Goal: Task Accomplishment & Management: Use online tool/utility

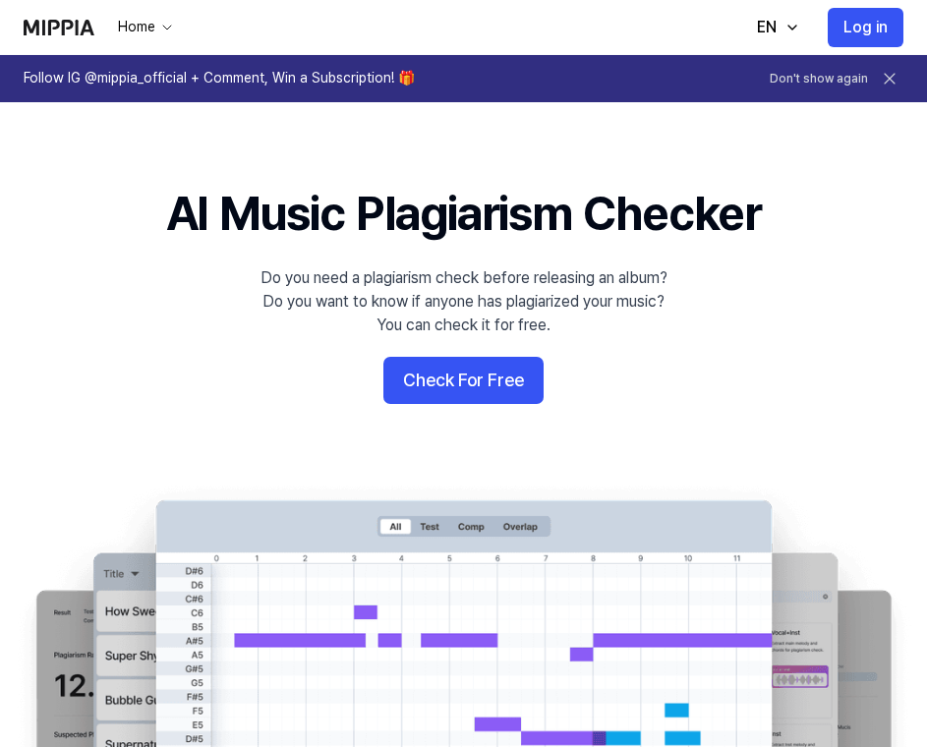
click at [374, 77] on h1 "Follow IG @mippia_official + Comment, Win a Subscription! 🎁" at bounding box center [219, 79] width 391 height 20
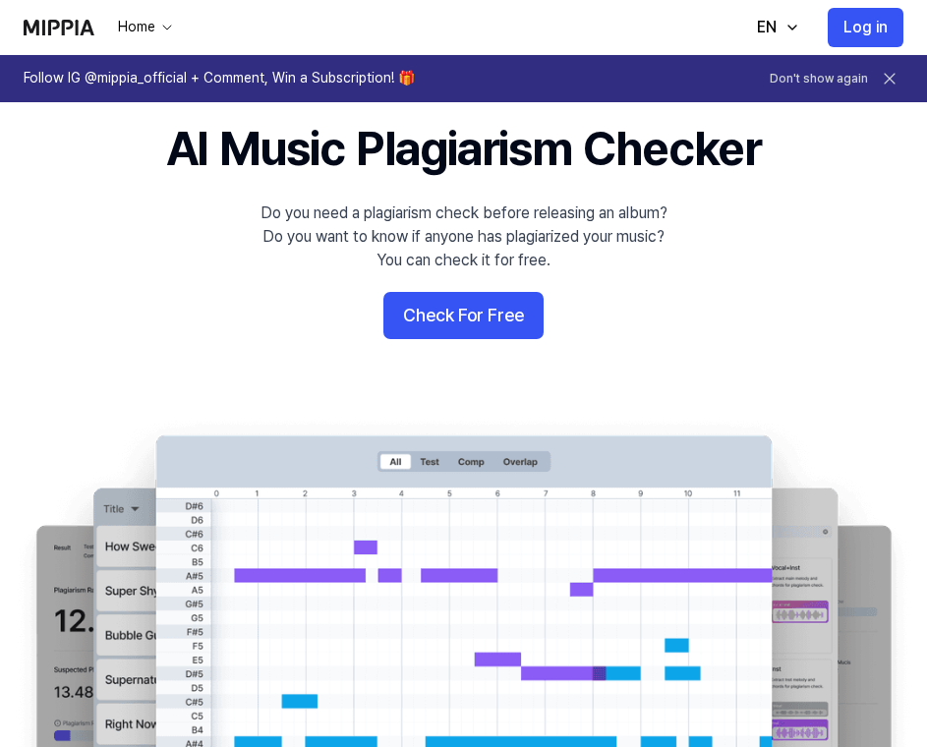
scroll to position [42, 0]
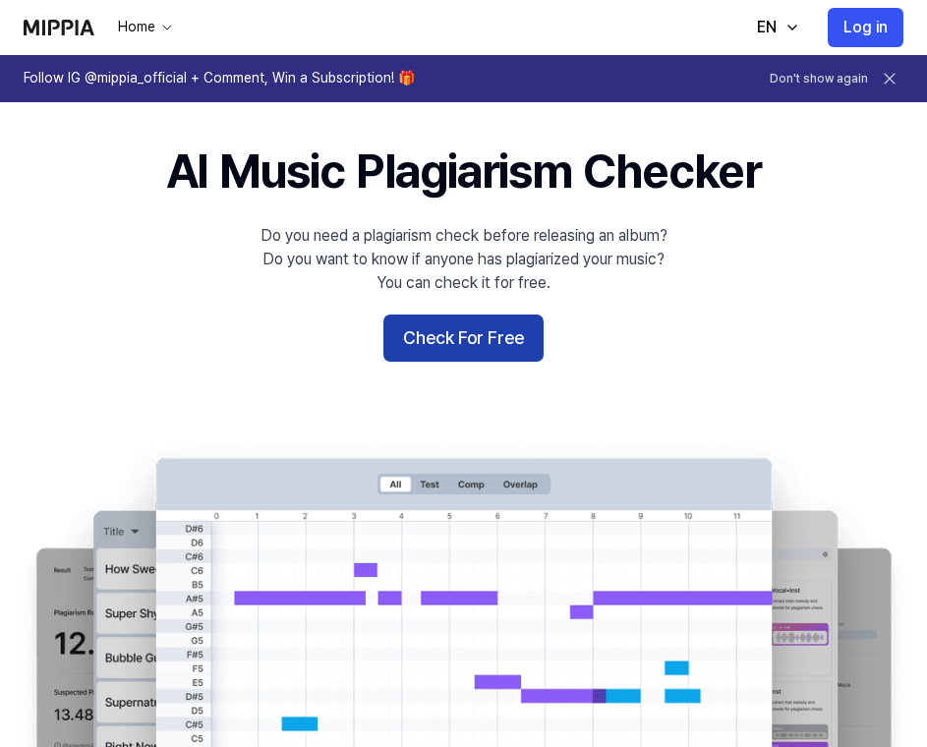
click at [517, 350] on button "Check For Free" at bounding box center [463, 338] width 160 height 47
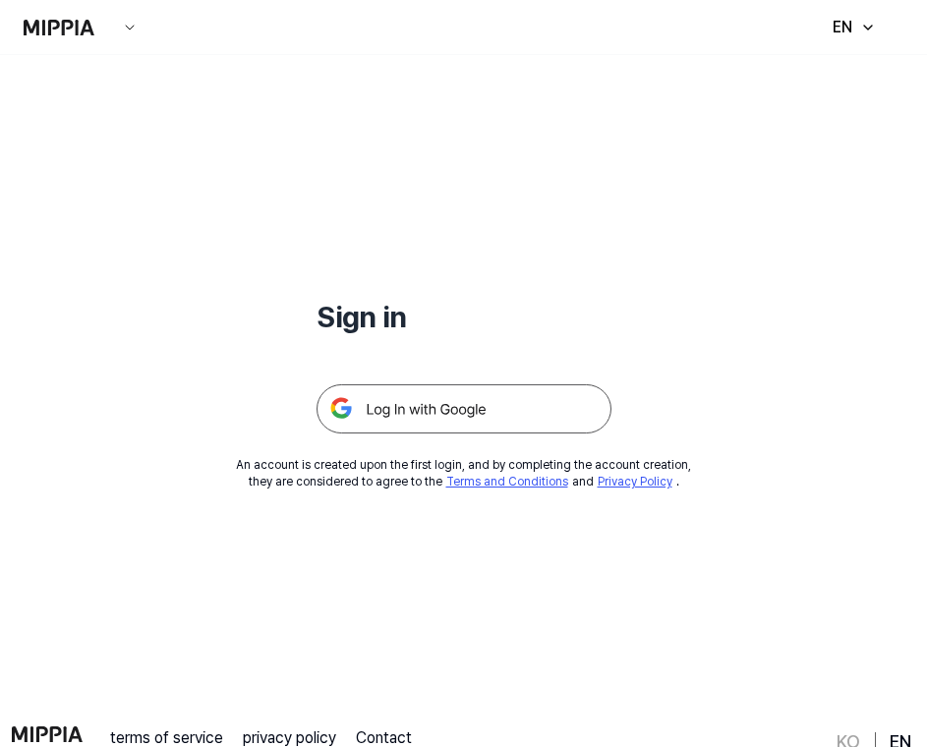
click at [522, 398] on img at bounding box center [464, 408] width 295 height 49
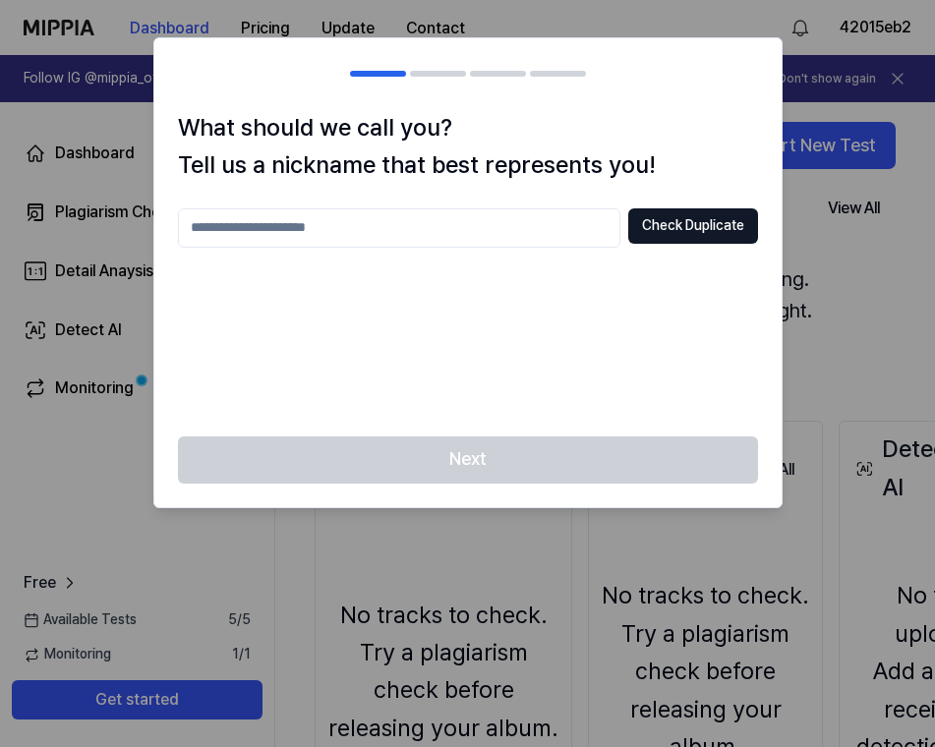
click at [444, 223] on input "text" at bounding box center [399, 227] width 442 height 39
type input "***"
click at [726, 230] on button "Check Duplicate" at bounding box center [693, 225] width 130 height 35
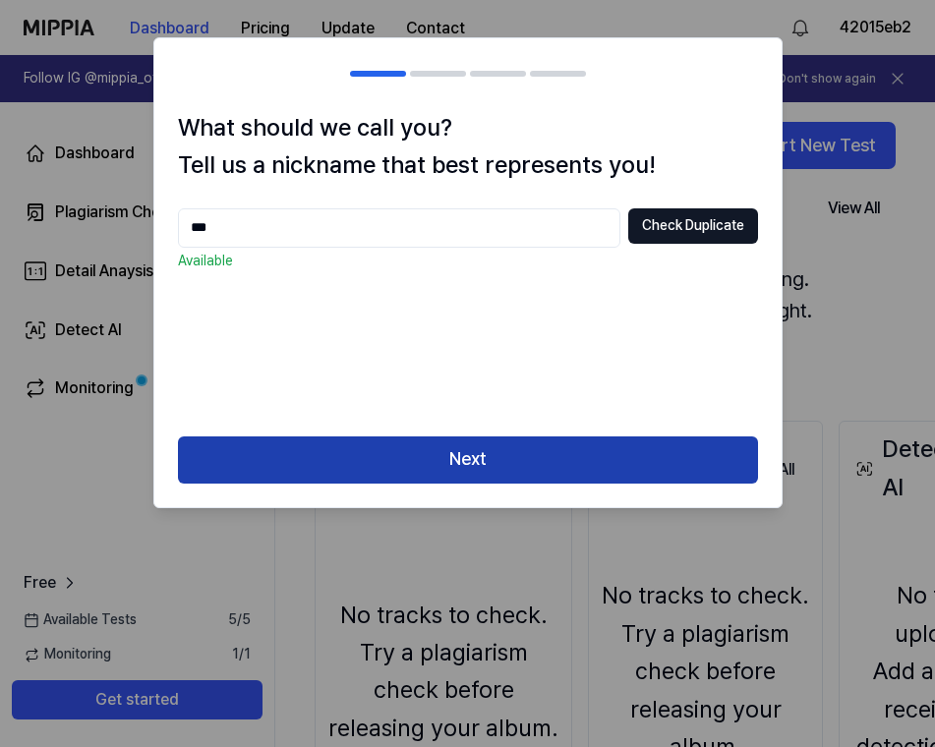
click at [623, 456] on button "Next" at bounding box center [468, 459] width 580 height 47
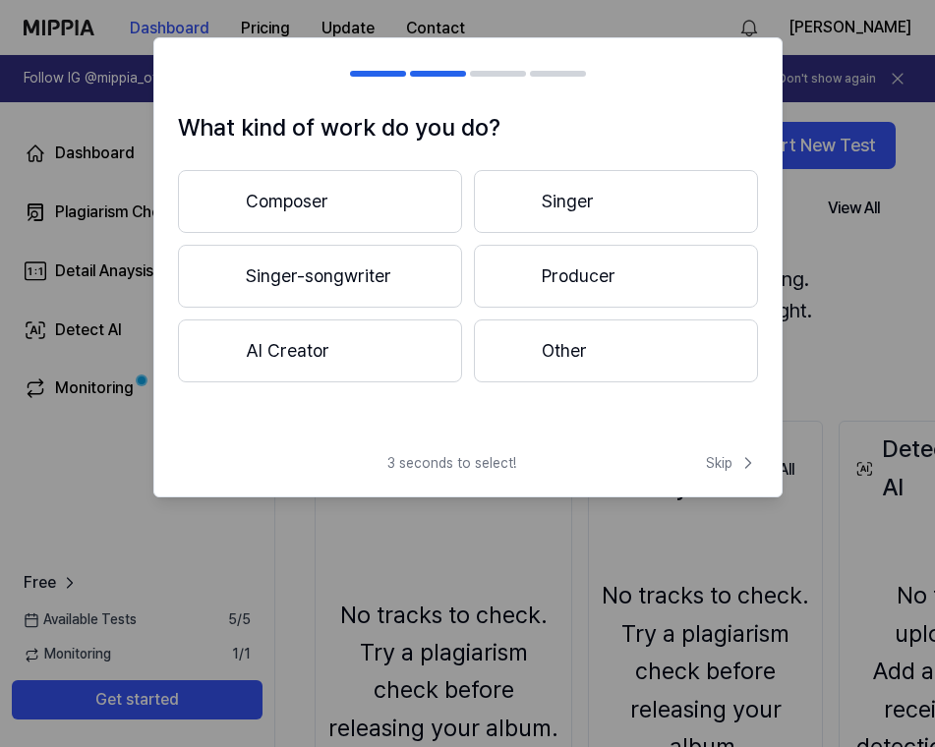
click at [349, 357] on button "AI Creator" at bounding box center [320, 350] width 284 height 63
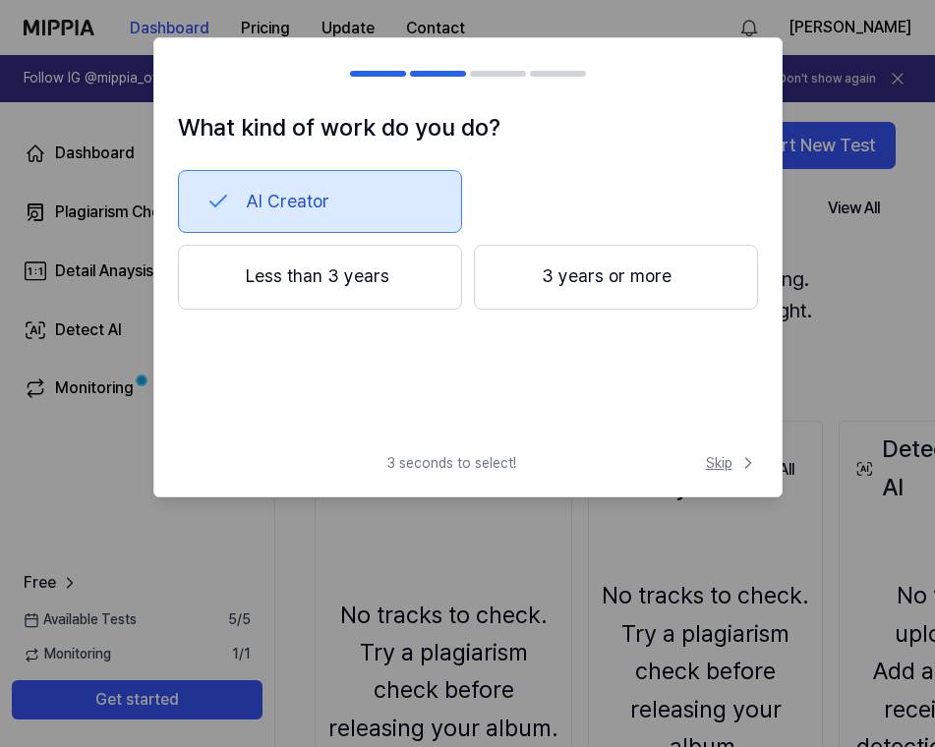
click at [731, 465] on span "Skip" at bounding box center [732, 463] width 52 height 20
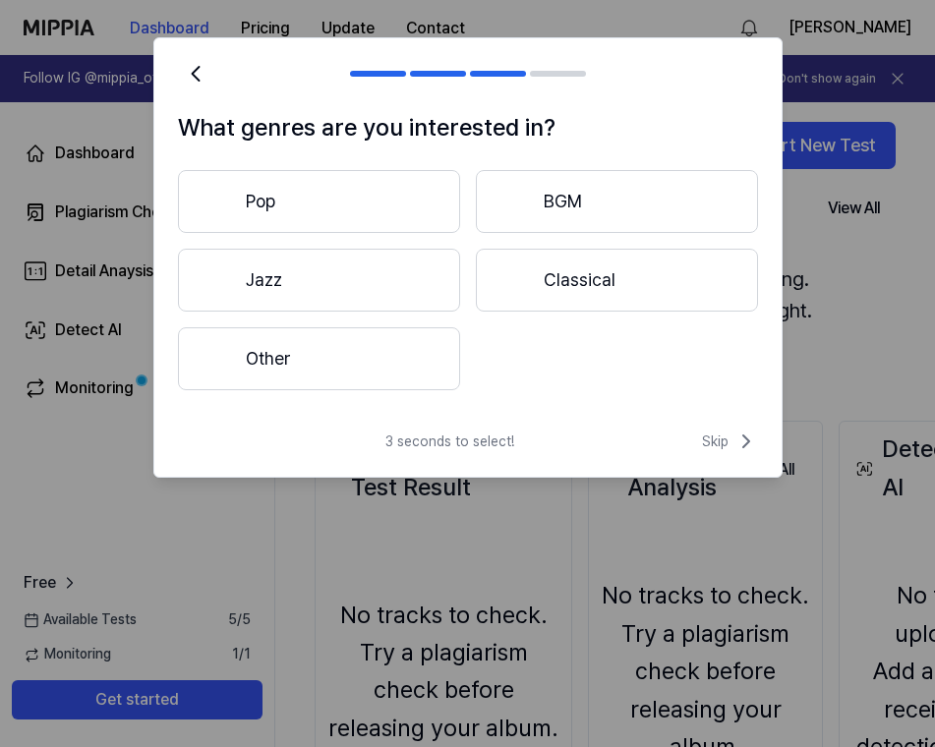
click at [353, 200] on button "Pop" at bounding box center [319, 201] width 282 height 63
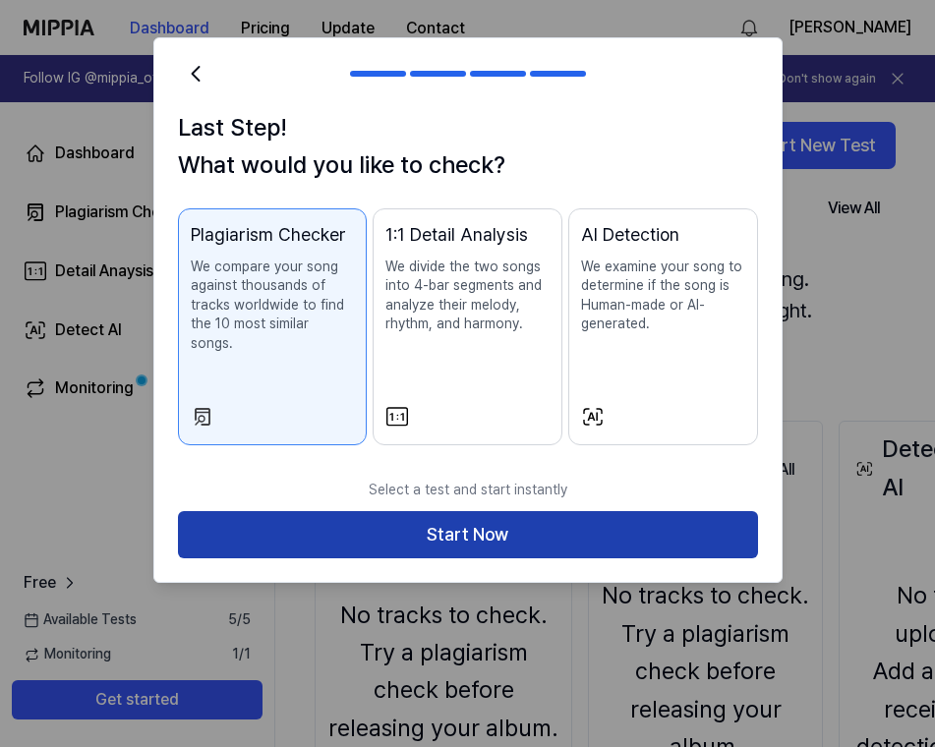
click at [519, 511] on button "Start Now" at bounding box center [468, 534] width 580 height 47
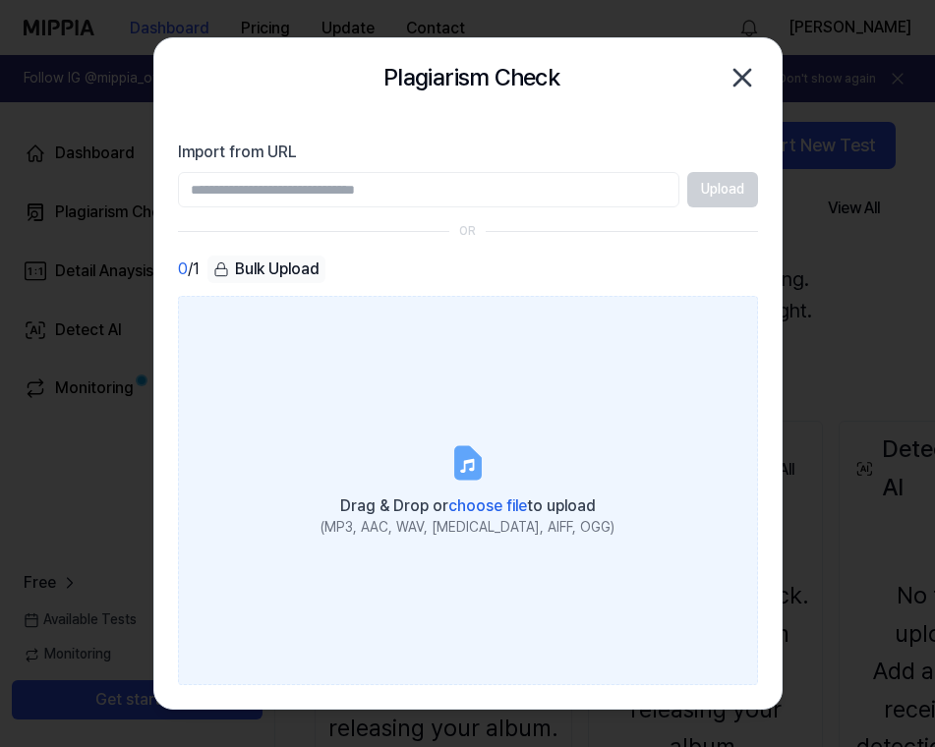
click at [482, 506] on span "choose file" at bounding box center [487, 505] width 79 height 19
click at [0, 0] on input "Drag & Drop or choose file to upload (MP3, AAC, WAV, FLAC, AIFF, OGG)" at bounding box center [0, 0] width 0 height 0
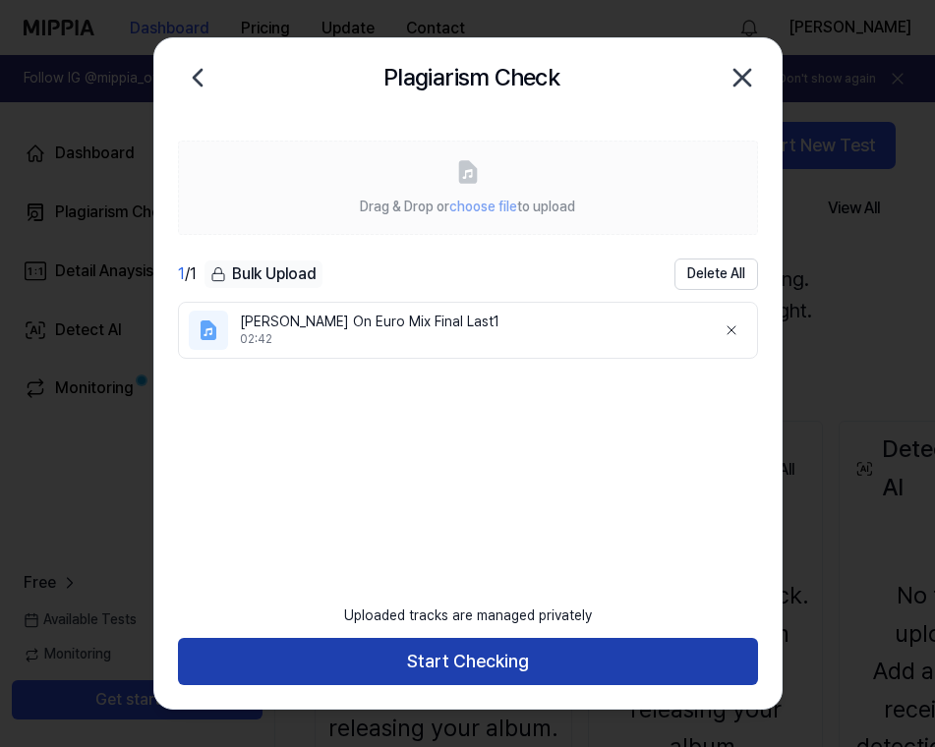
click at [521, 669] on button "Start Checking" at bounding box center [468, 661] width 580 height 47
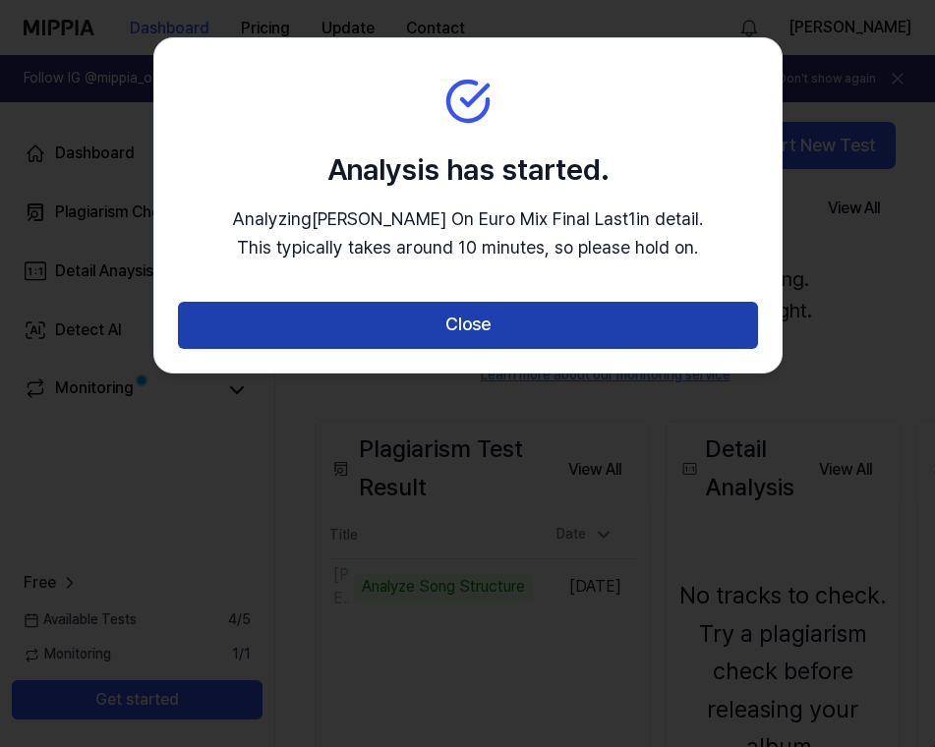
click at [547, 330] on button "Close" at bounding box center [468, 325] width 580 height 47
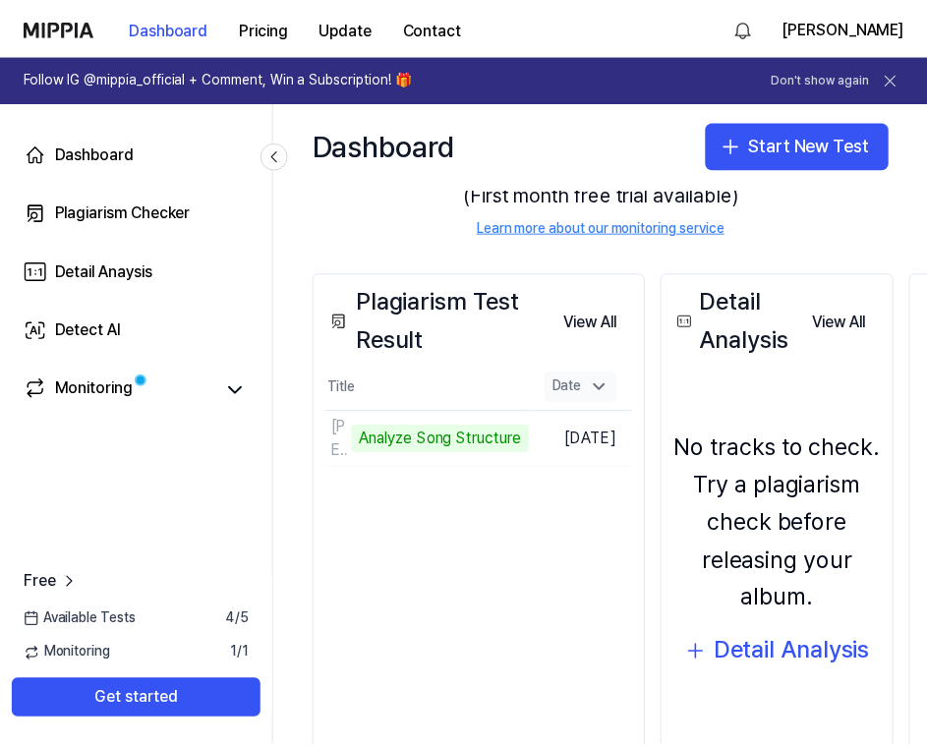
scroll to position [140, 0]
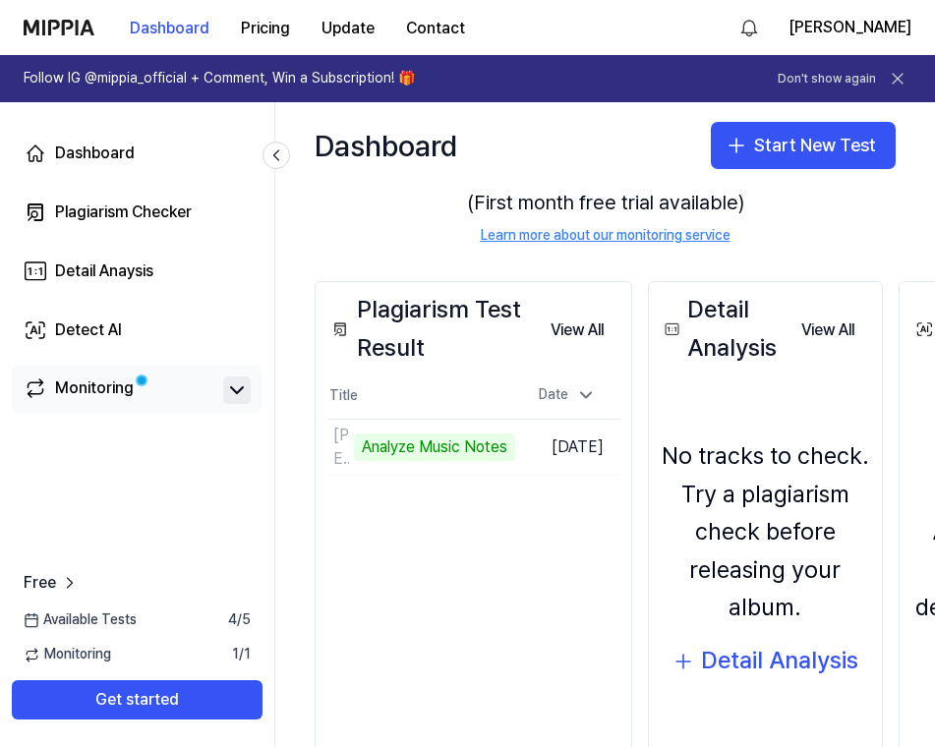
click at [234, 394] on icon at bounding box center [237, 390] width 24 height 24
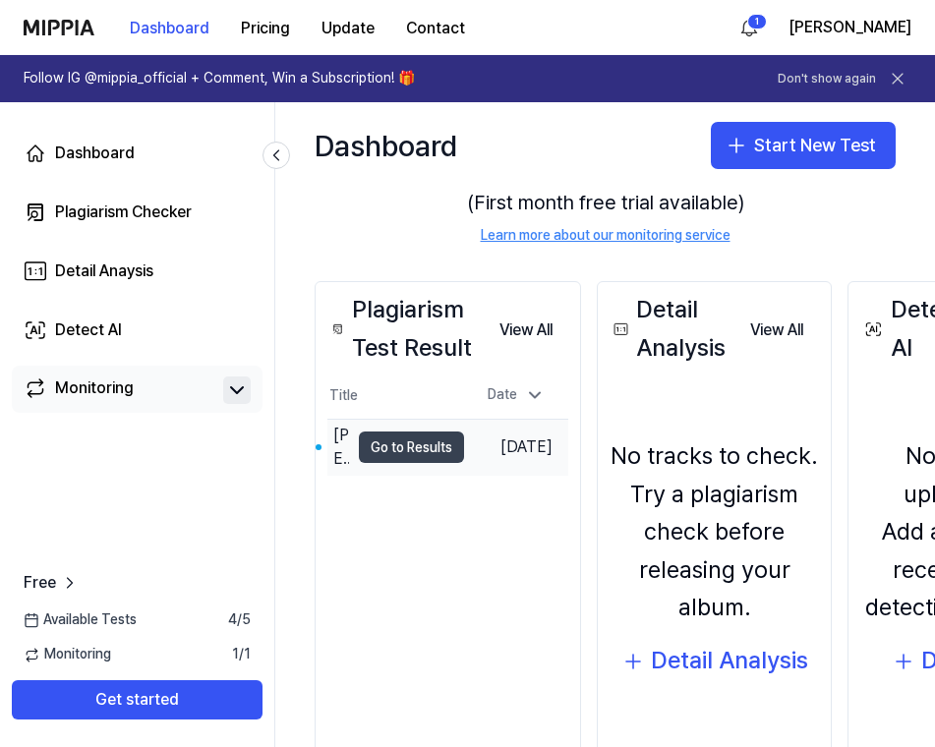
click at [421, 443] on button "Go to Results" at bounding box center [411, 447] width 105 height 31
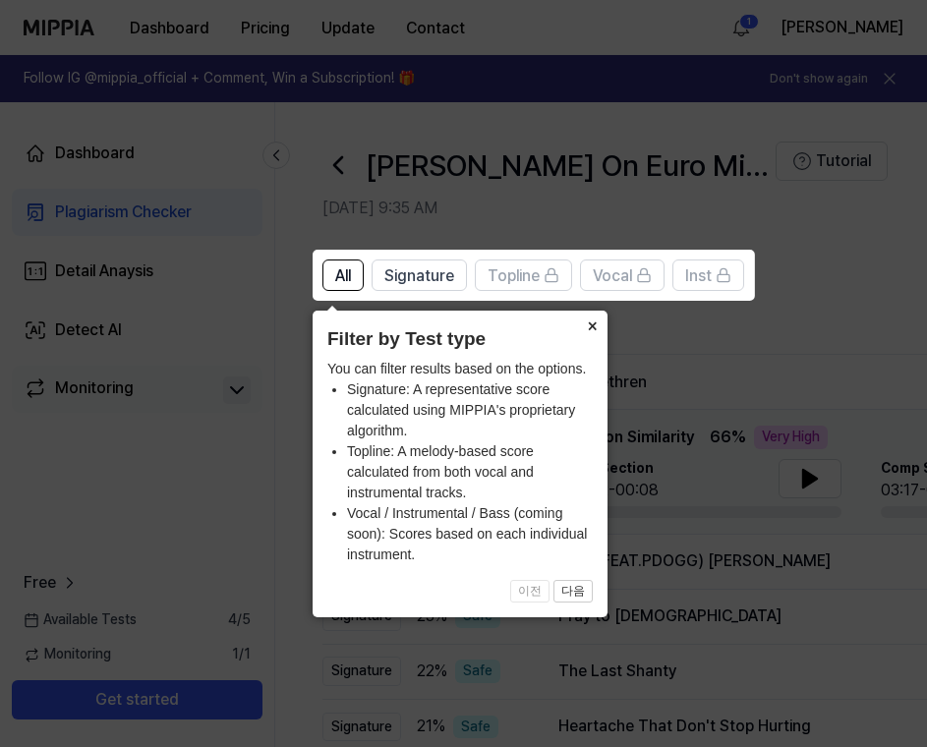
click at [592, 323] on button "×" at bounding box center [591, 325] width 31 height 28
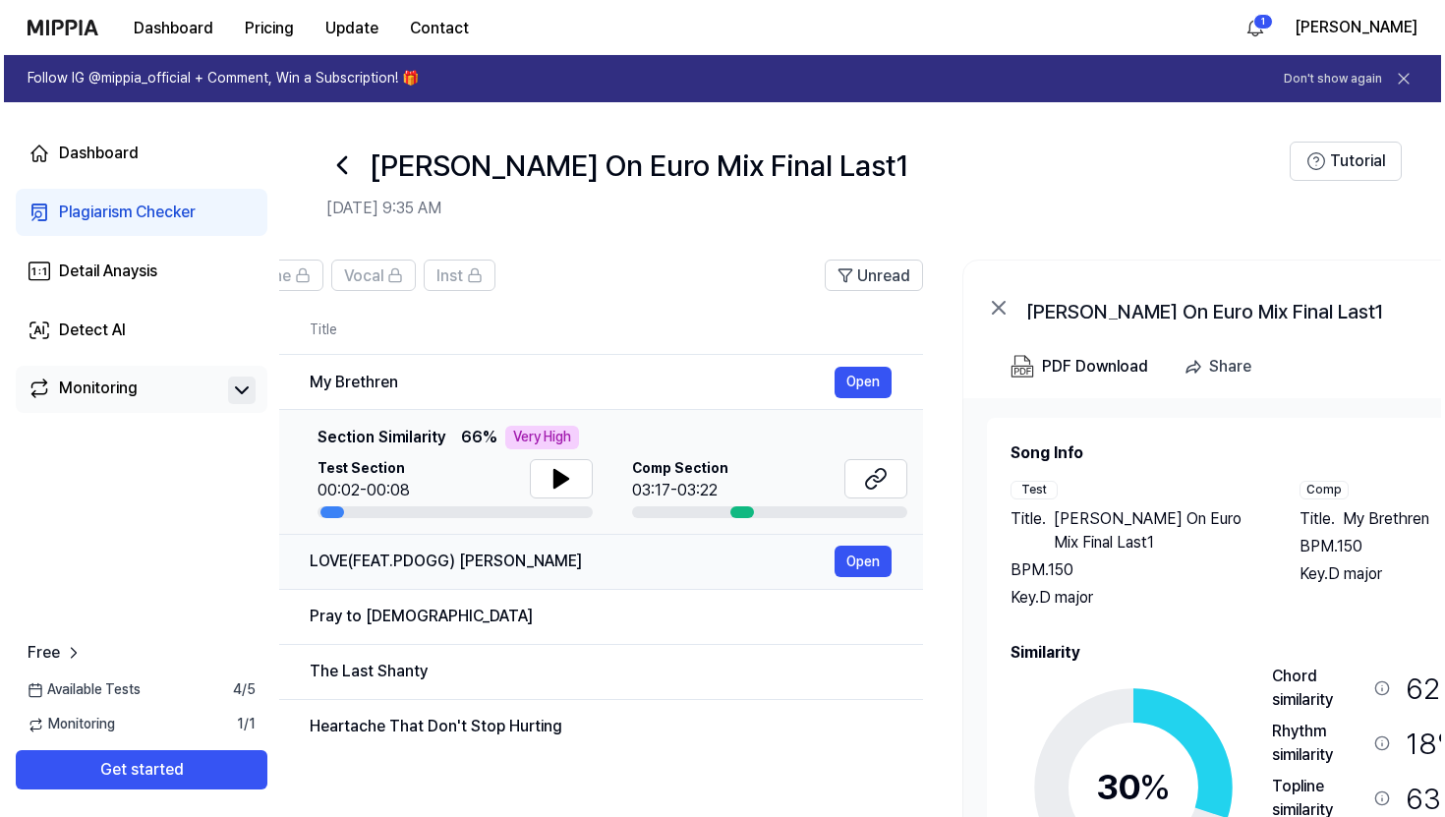
scroll to position [0, 0]
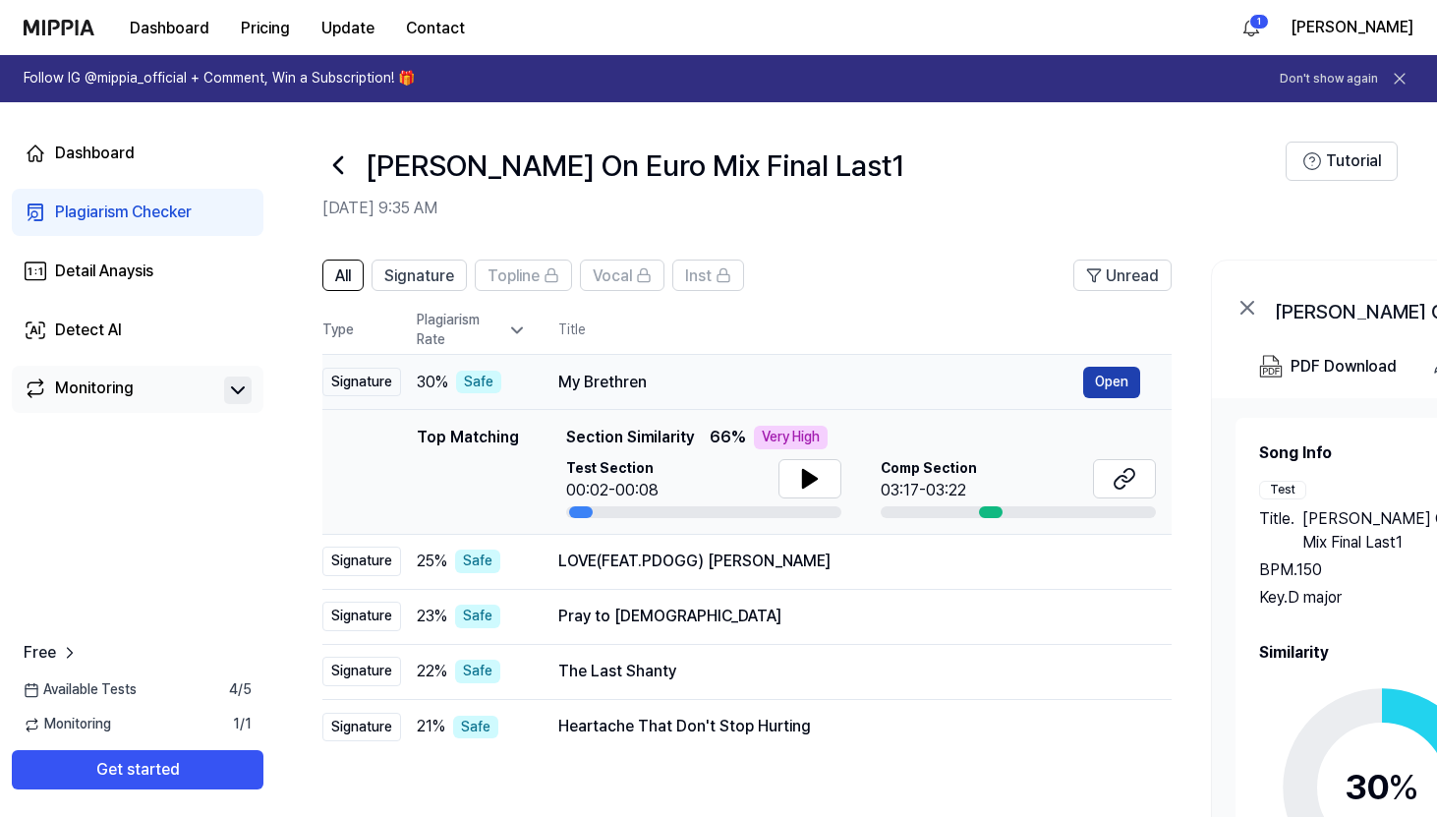
click at [934, 377] on button "Open" at bounding box center [1111, 382] width 57 height 31
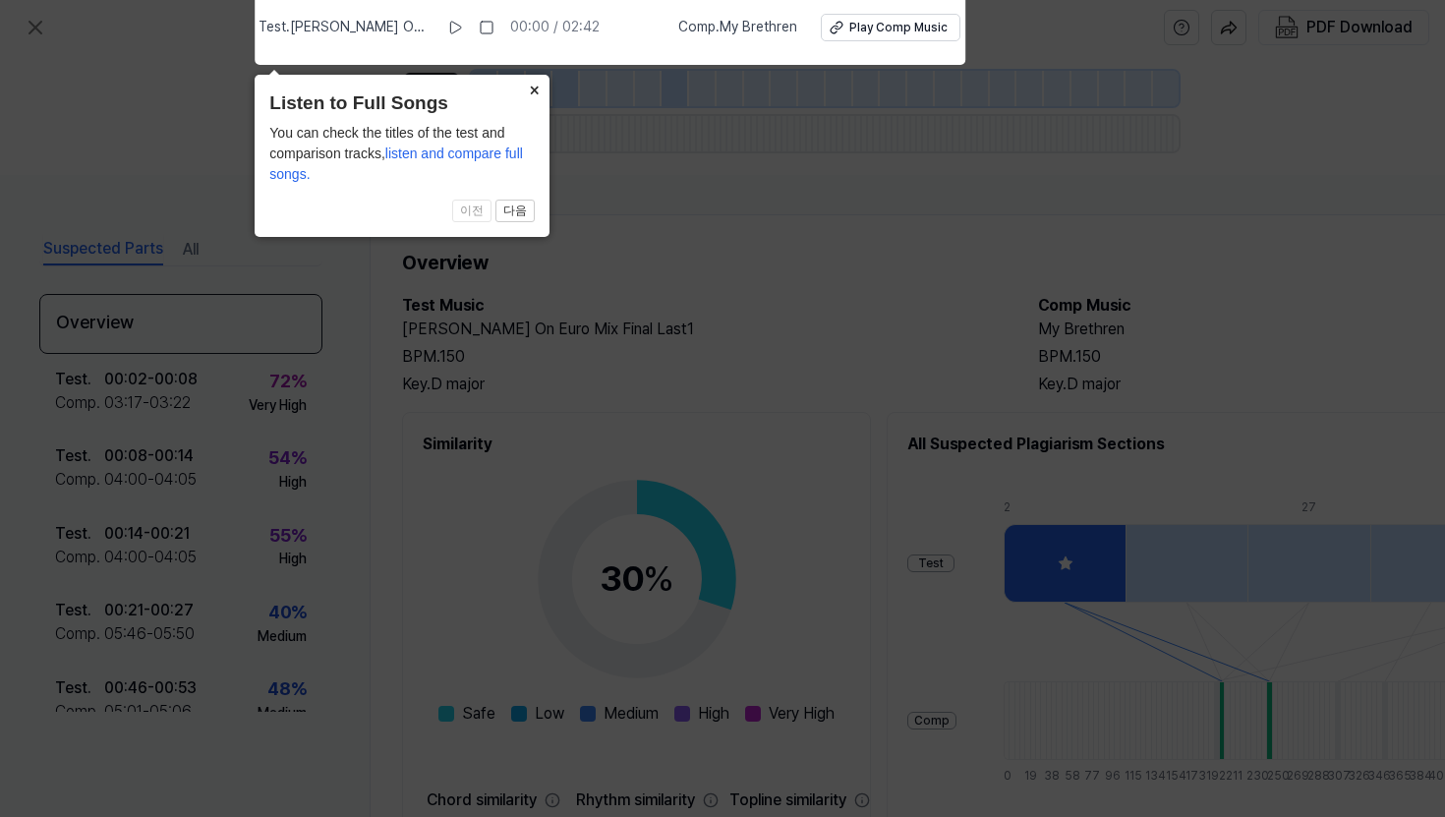
click at [534, 89] on button "×" at bounding box center [533, 89] width 31 height 28
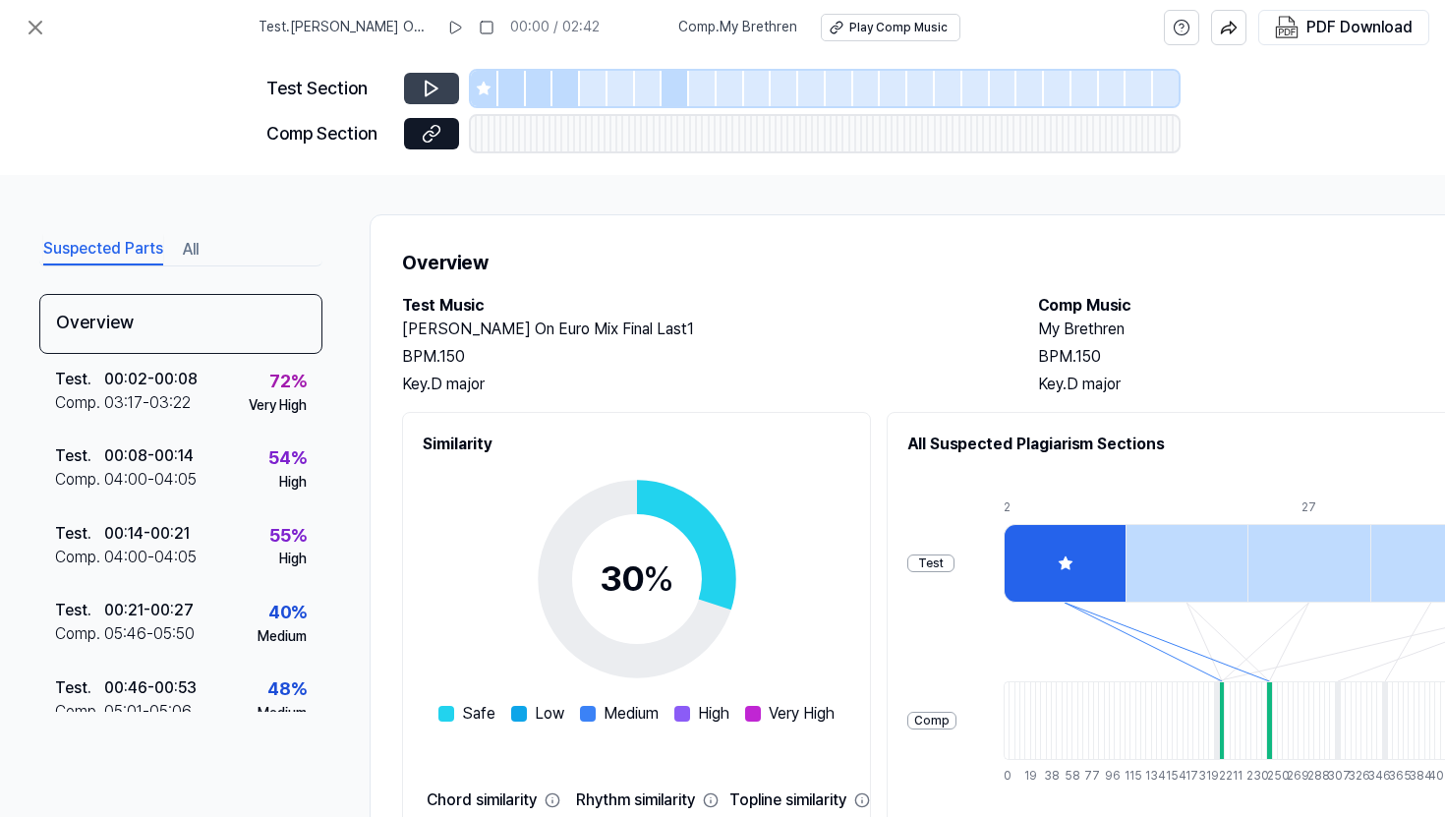
click at [438, 83] on icon at bounding box center [432, 89] width 20 height 20
click at [456, 20] on icon at bounding box center [455, 28] width 16 height 16
click at [534, 128] on div at bounding box center [535, 133] width 6 height 35
click at [453, 24] on rect at bounding box center [451, 28] width 3 height 12
click at [915, 24] on div "Play Comp Music" at bounding box center [898, 28] width 98 height 17
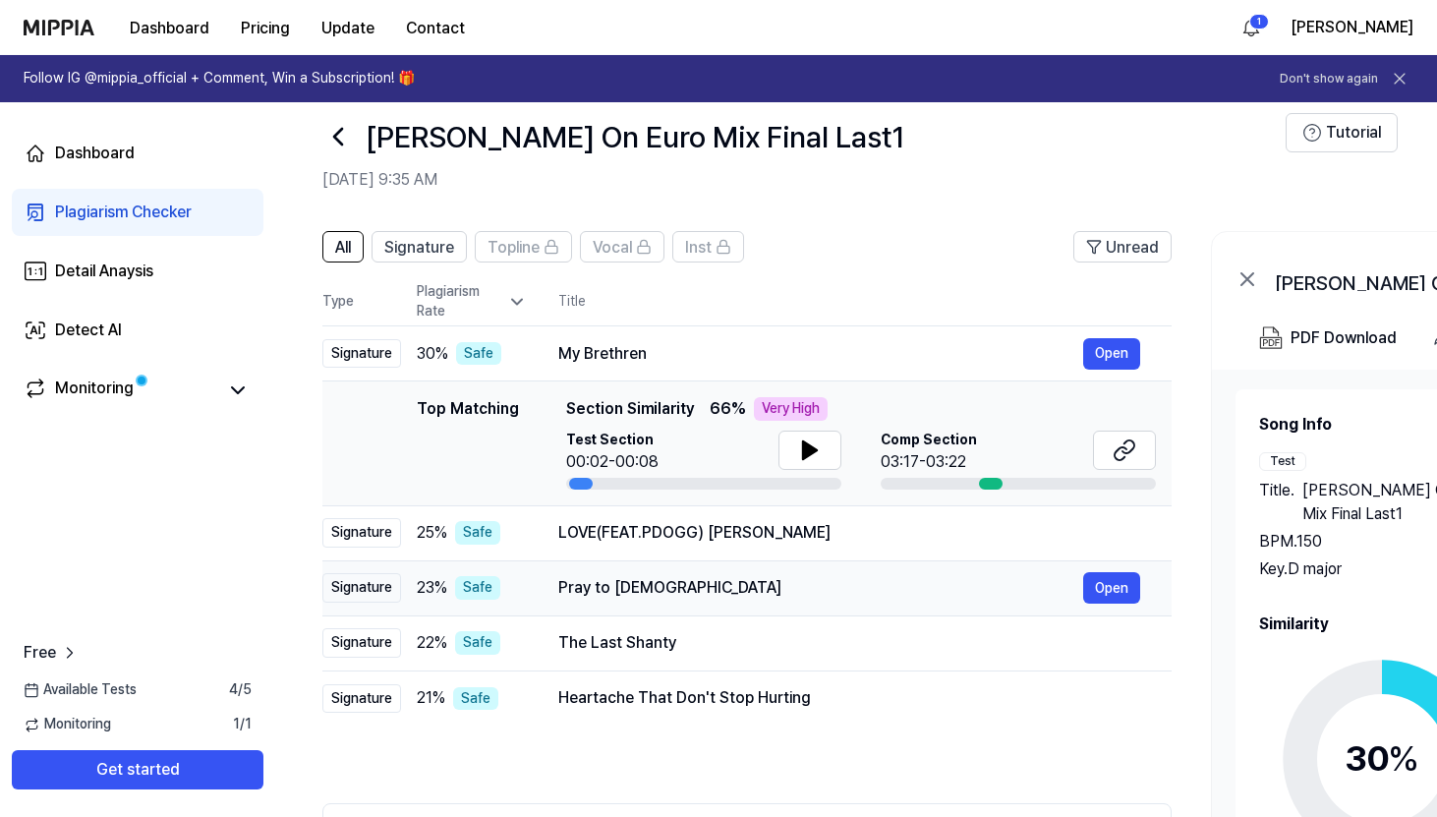
scroll to position [30, 0]
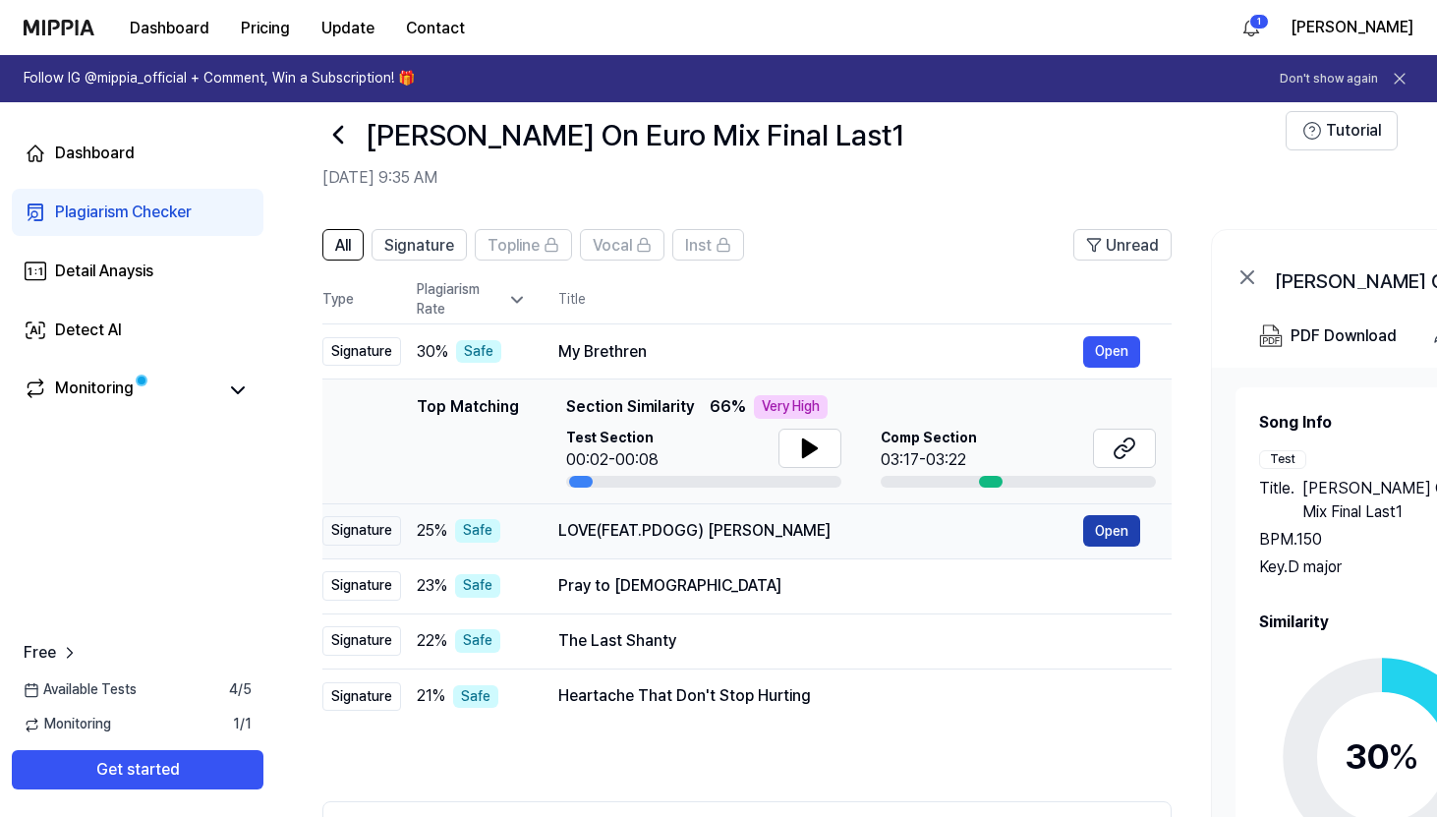
click at [934, 530] on button "Open" at bounding box center [1111, 530] width 57 height 31
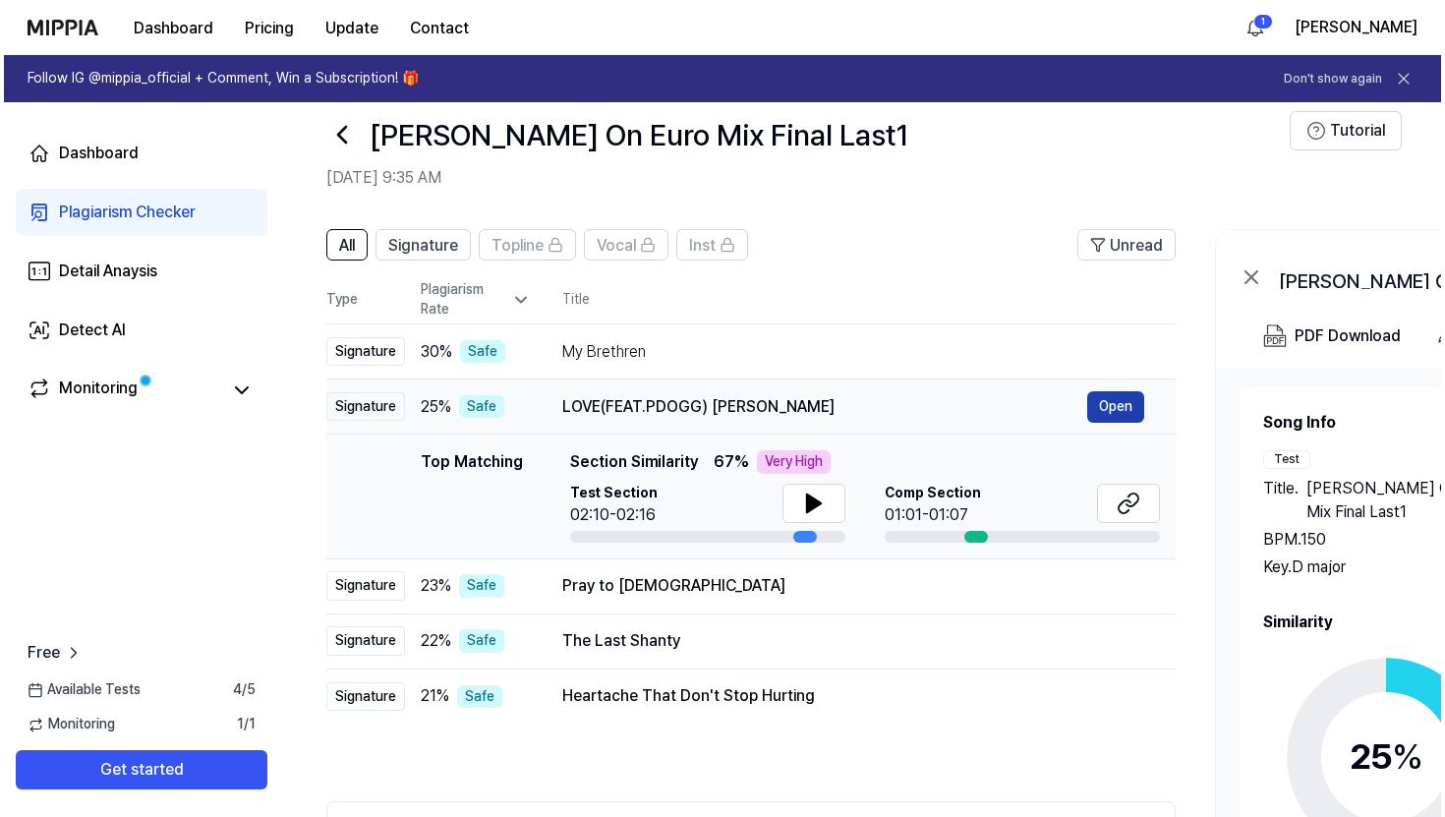
scroll to position [0, 0]
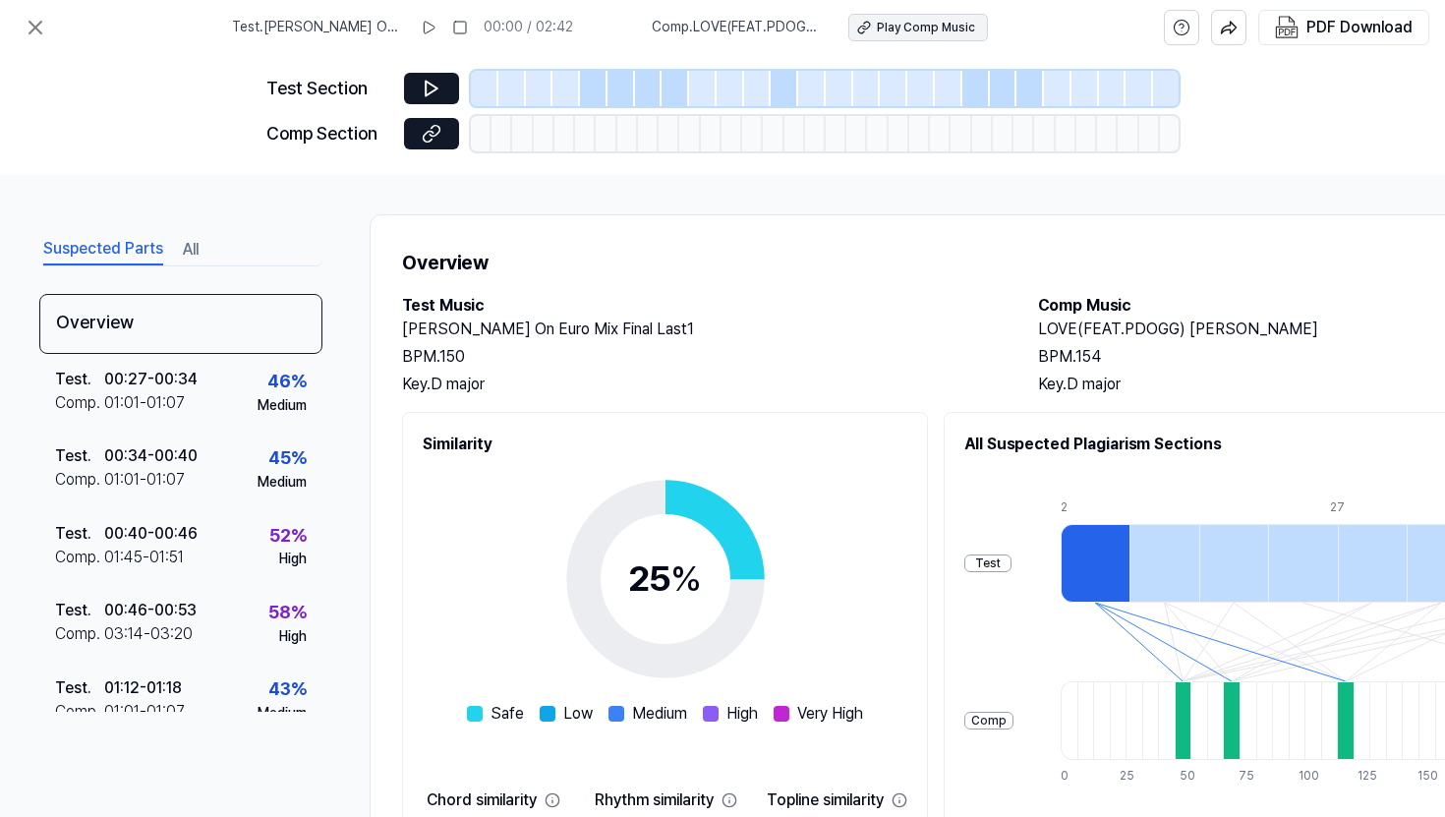
click at [934, 32] on div "Play Comp Music" at bounding box center [926, 28] width 98 height 17
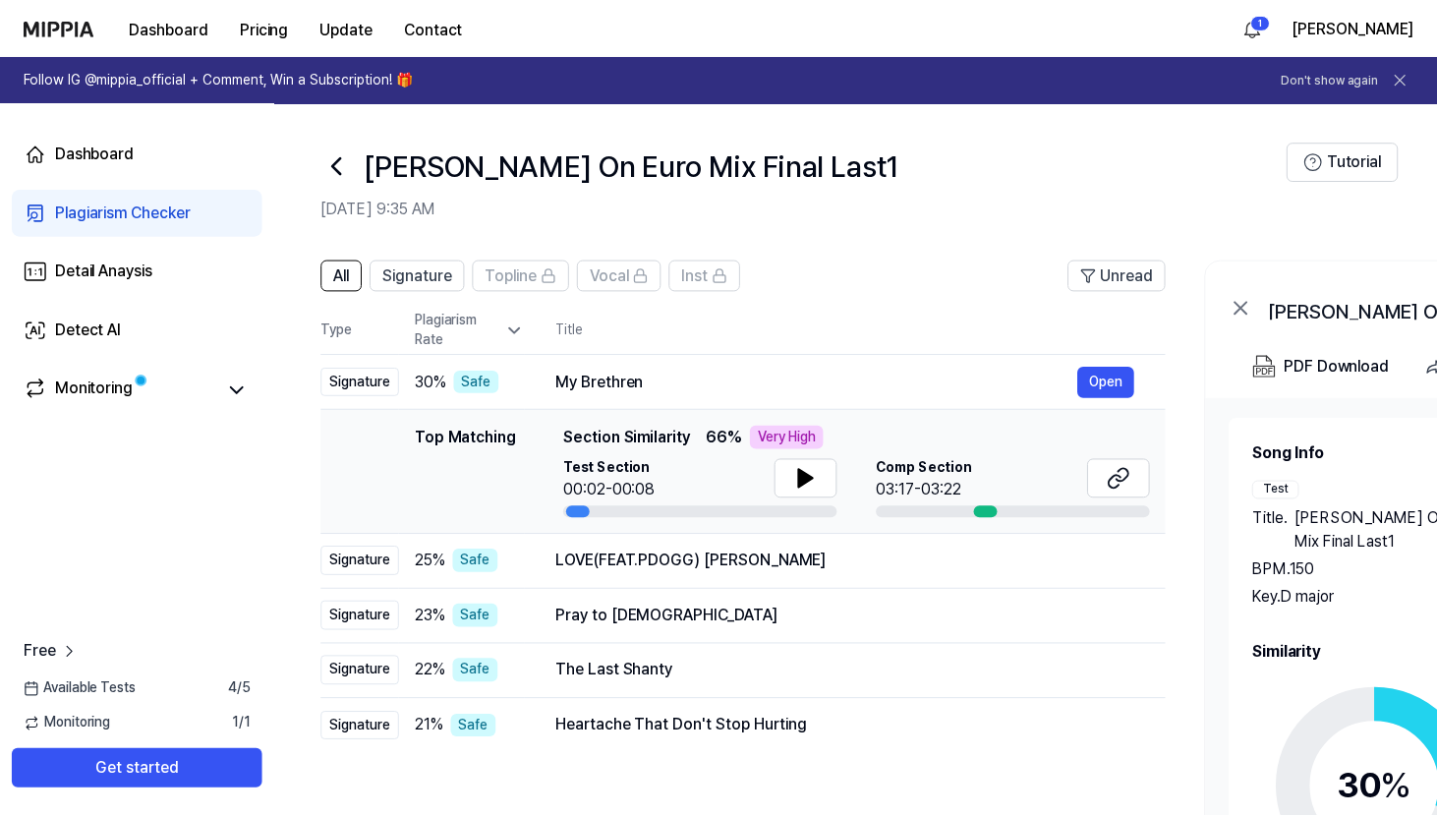
scroll to position [30, 0]
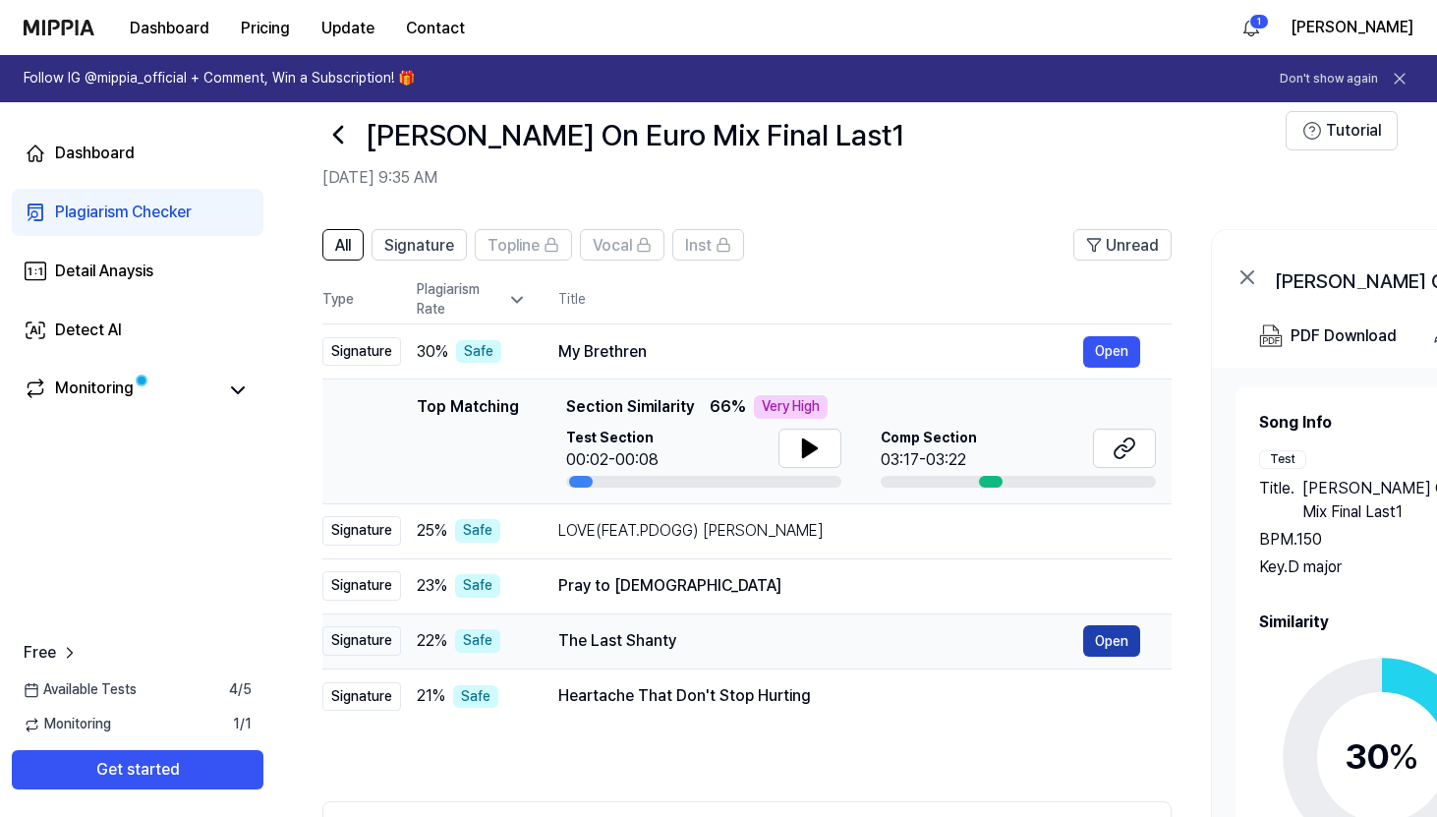
click at [934, 638] on button "Open" at bounding box center [1111, 640] width 57 height 31
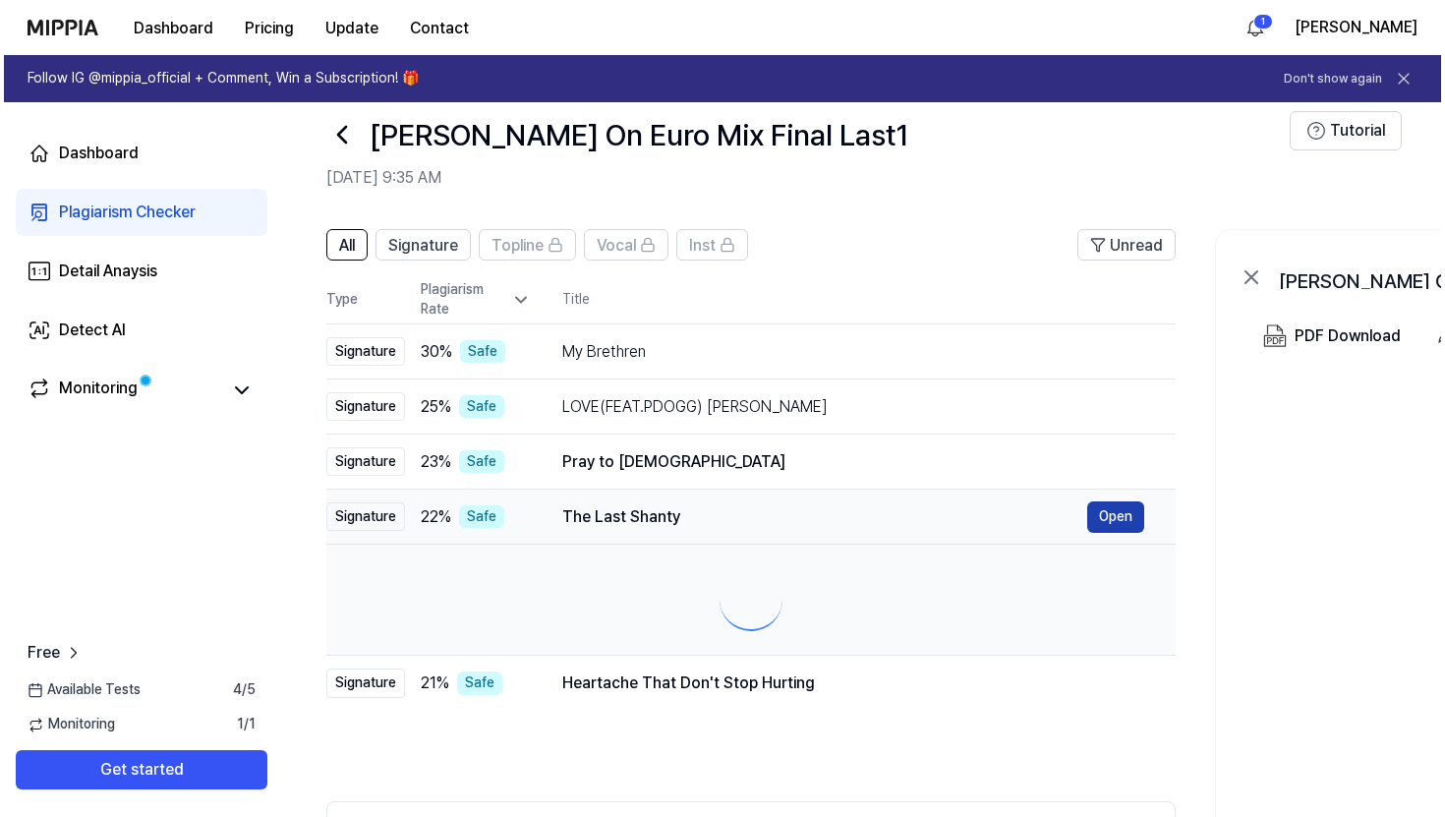
scroll to position [0, 0]
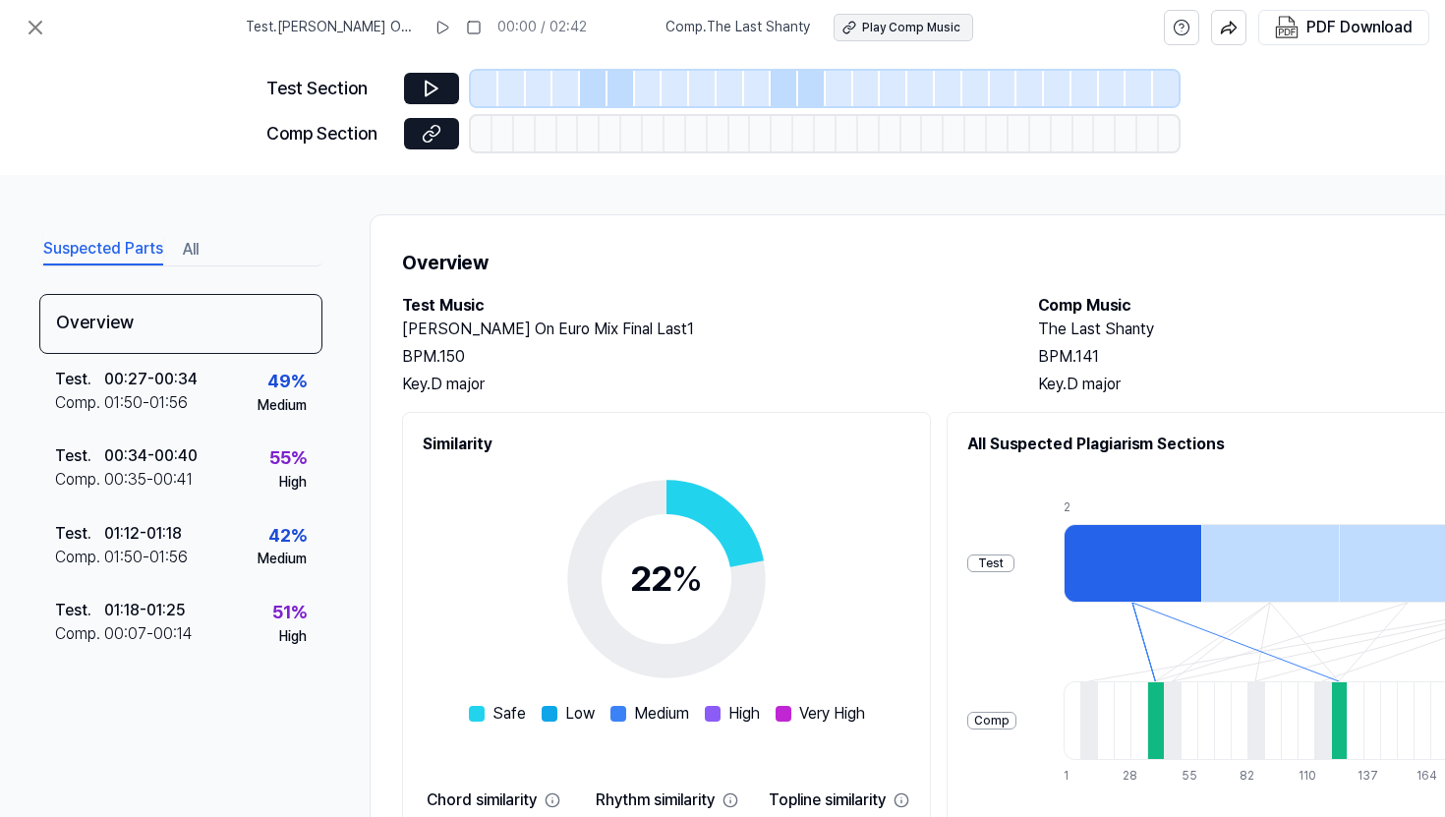
click at [931, 18] on button "Play Comp Music" at bounding box center [904, 28] width 140 height 28
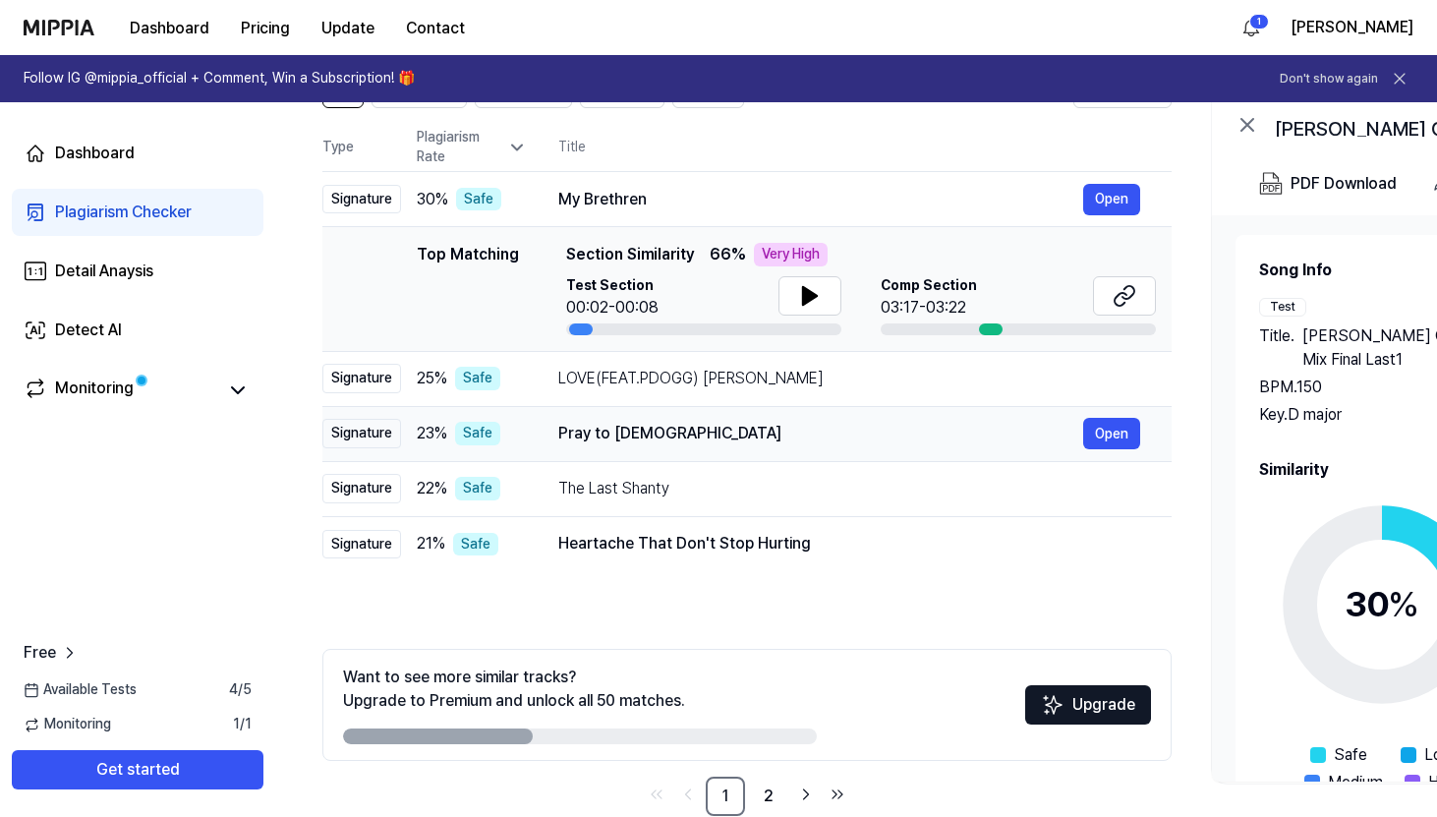
scroll to position [221, 0]
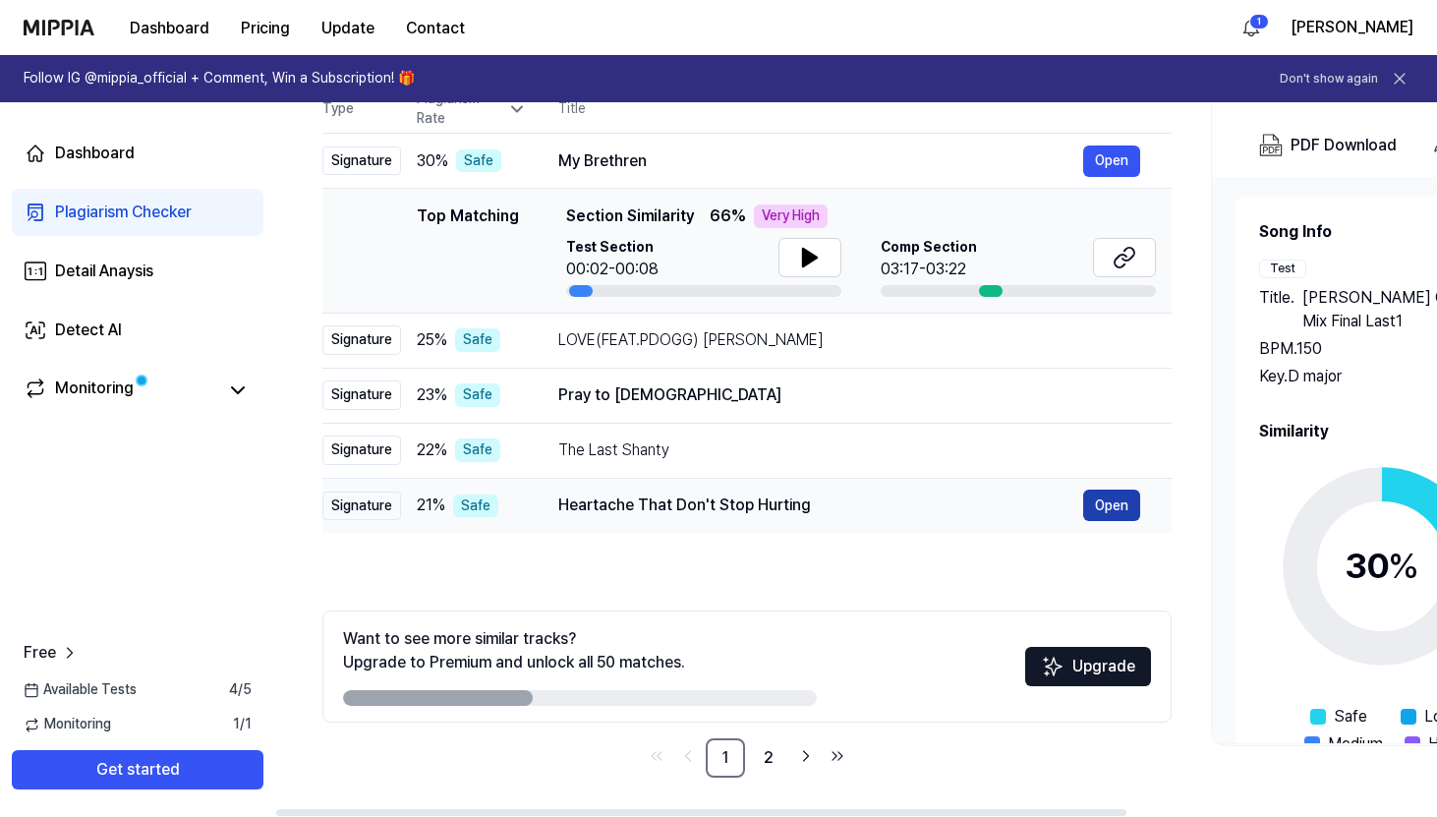
click at [934, 512] on button "Open" at bounding box center [1111, 505] width 57 height 31
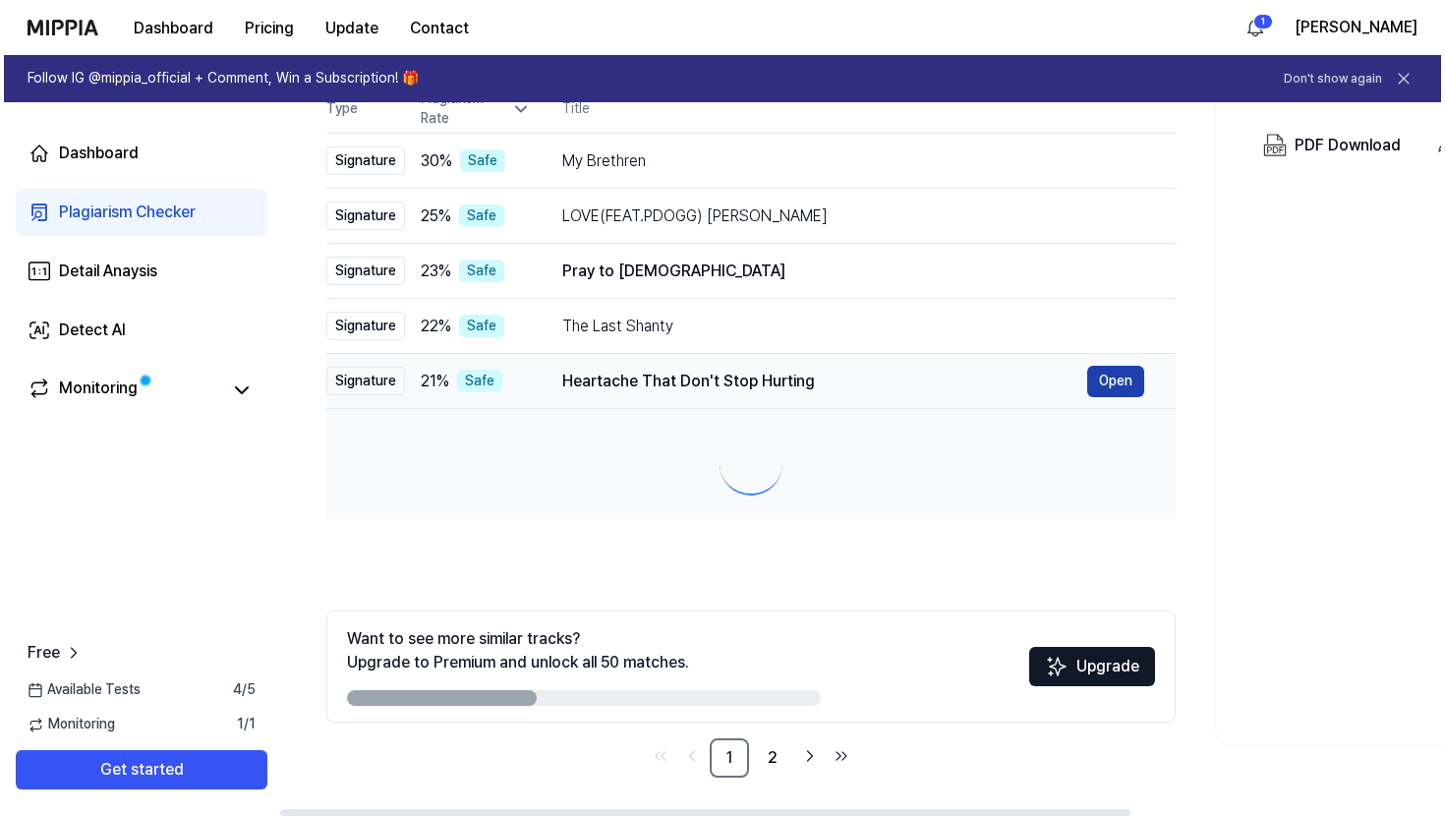
scroll to position [0, 0]
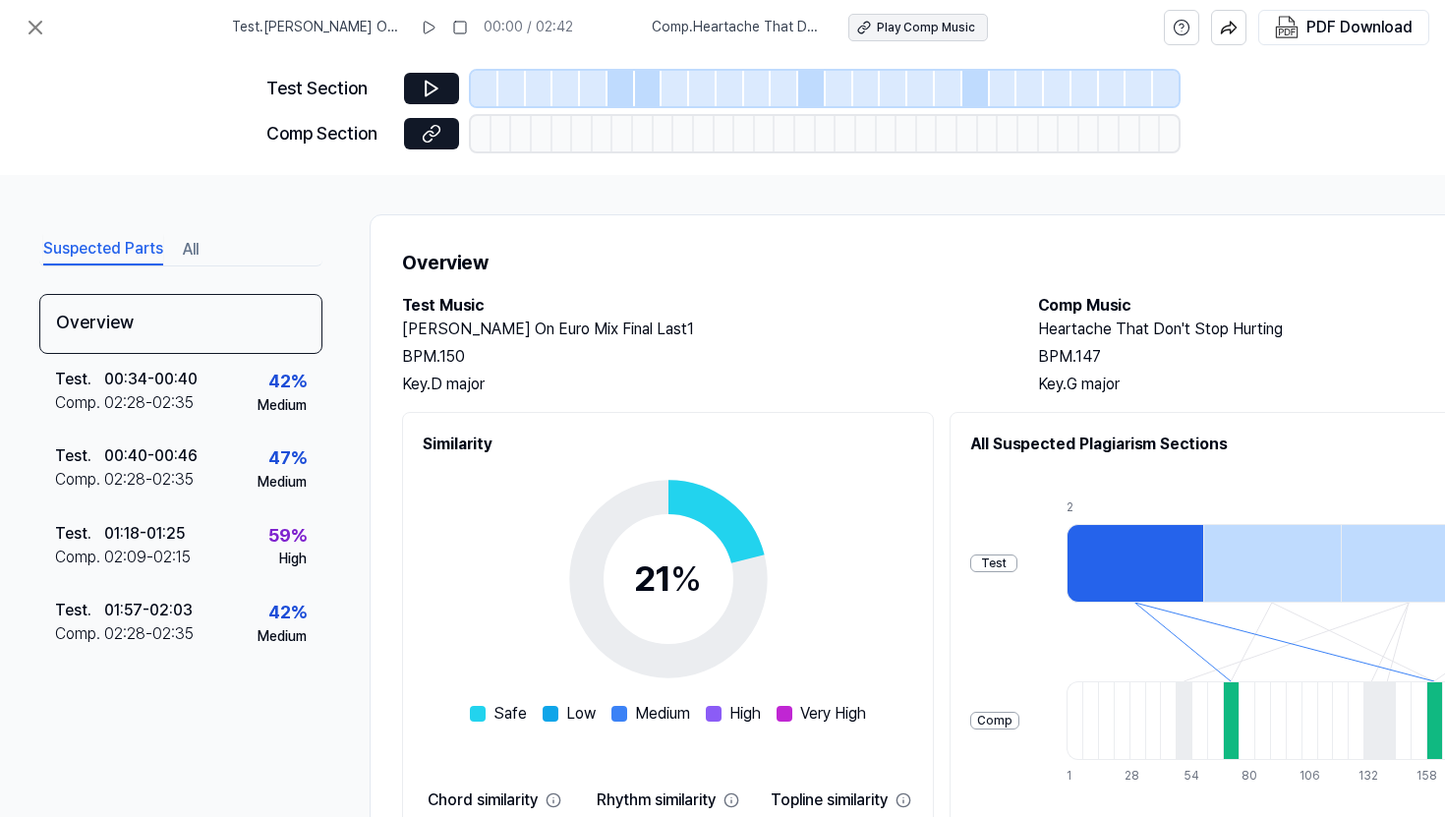
click at [934, 29] on div "Play Comp Music" at bounding box center [926, 28] width 98 height 17
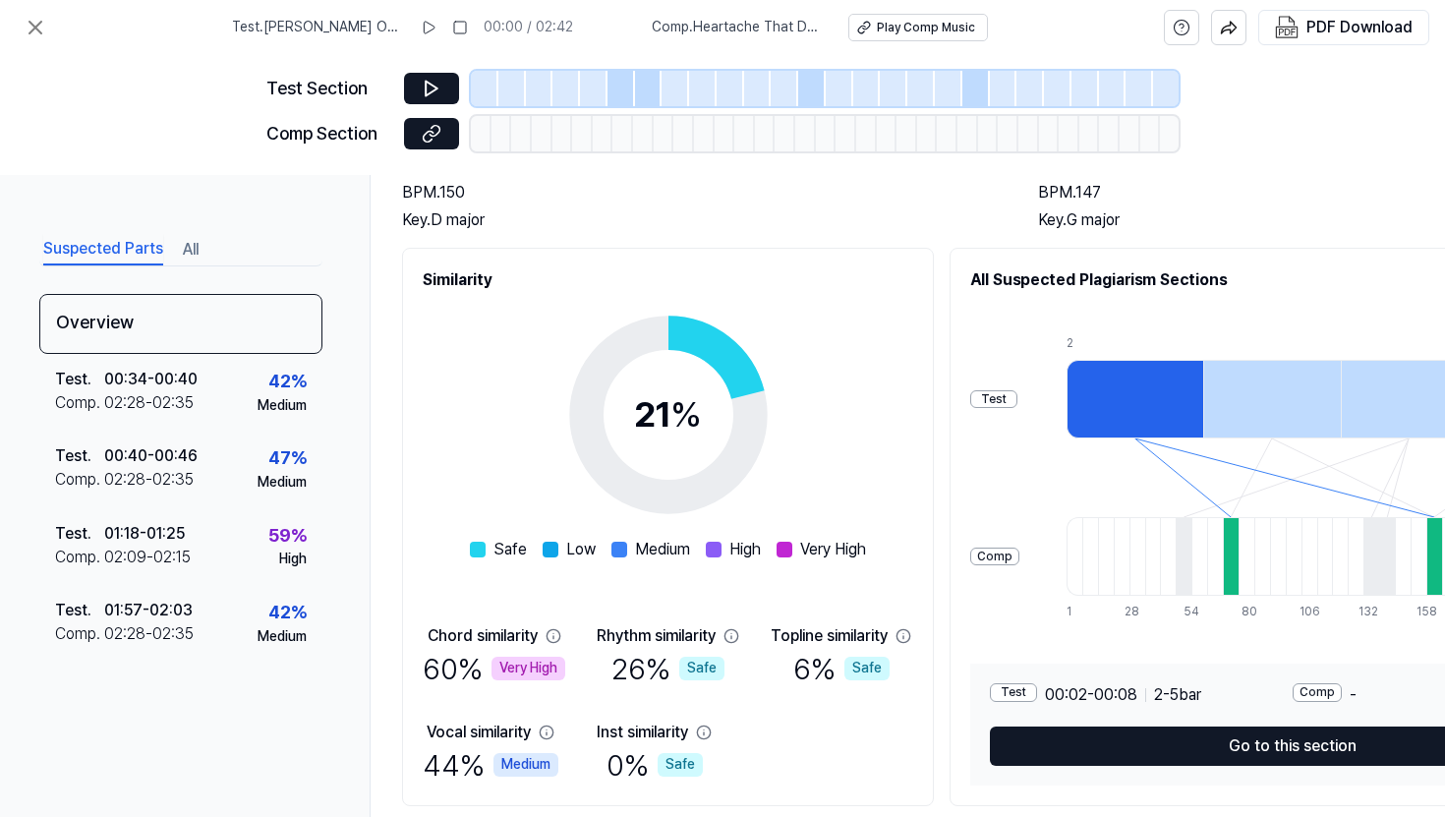
scroll to position [233, 0]
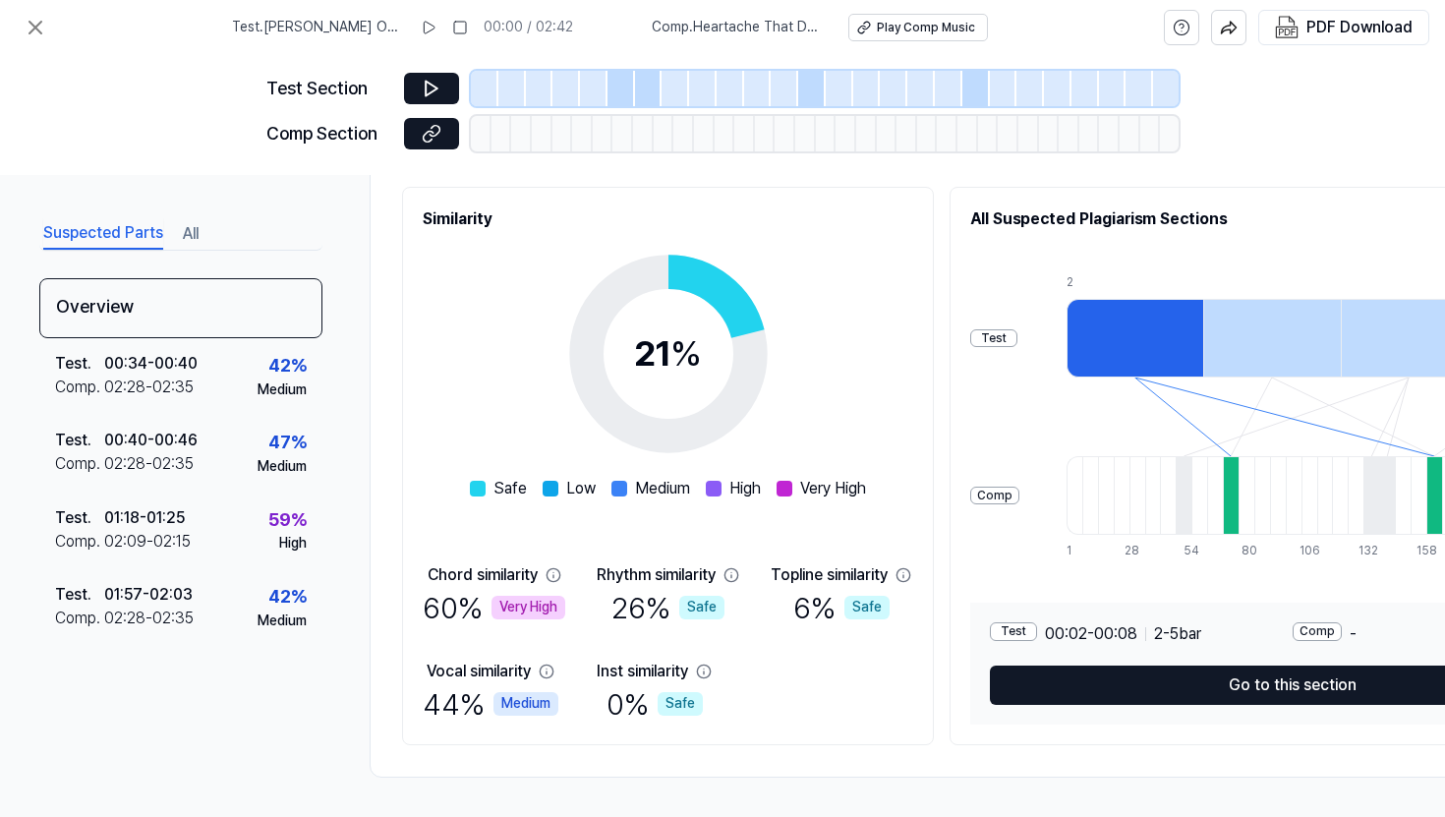
click at [934, 478] on div at bounding box center [1231, 495] width 16 height 79
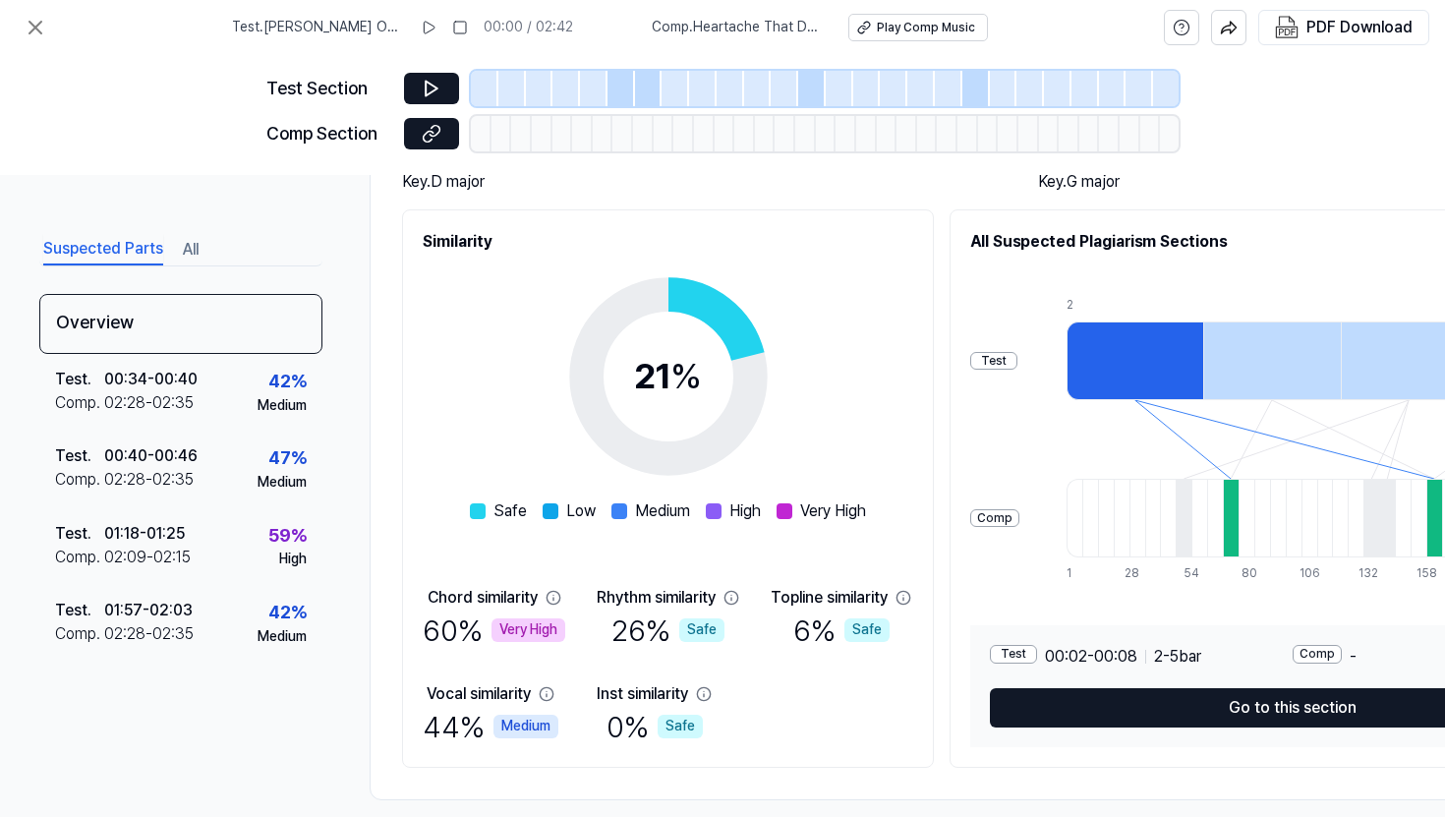
scroll to position [202, 0]
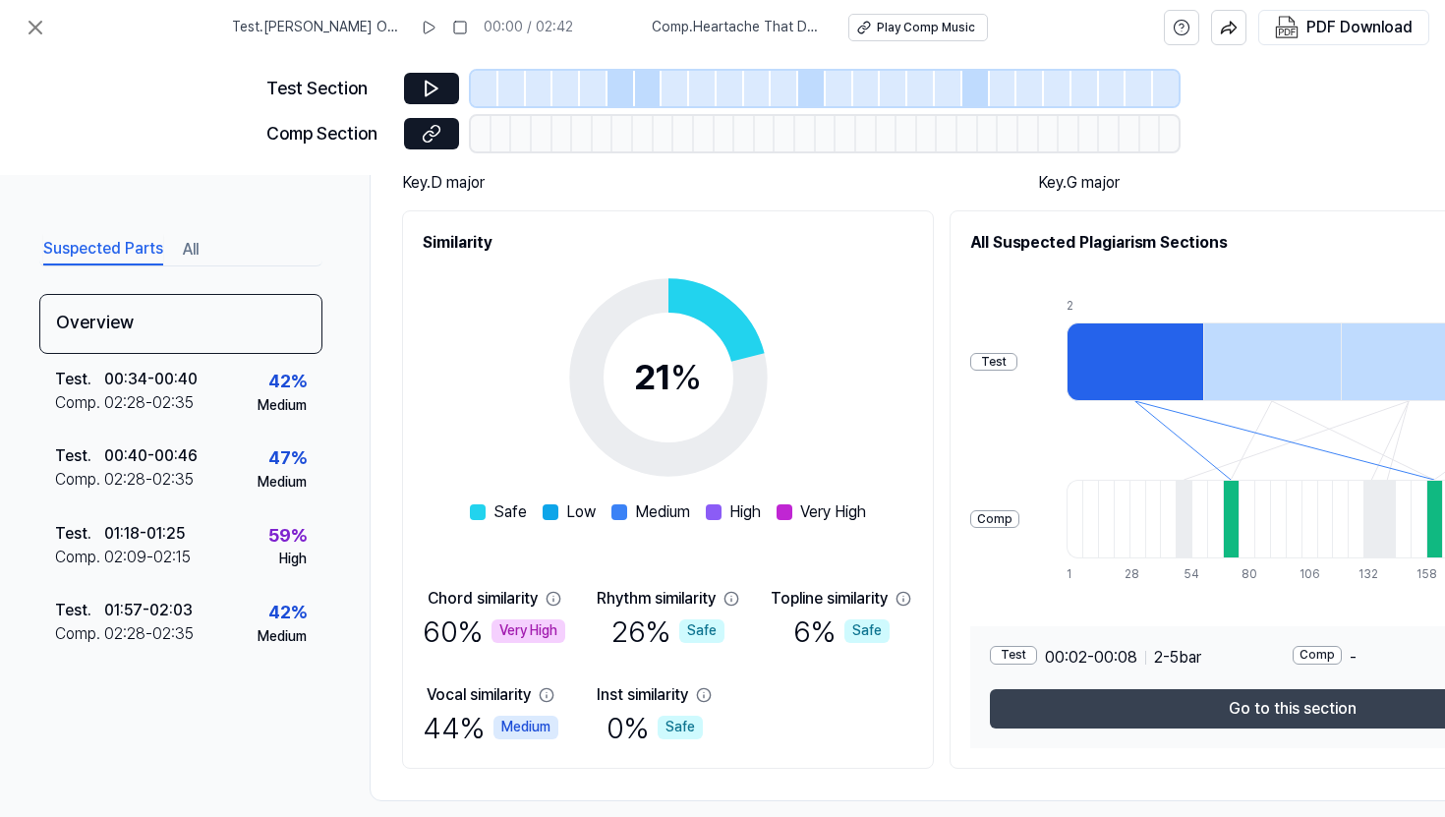
click at [934, 707] on button "Go to this section" at bounding box center [1292, 708] width 605 height 39
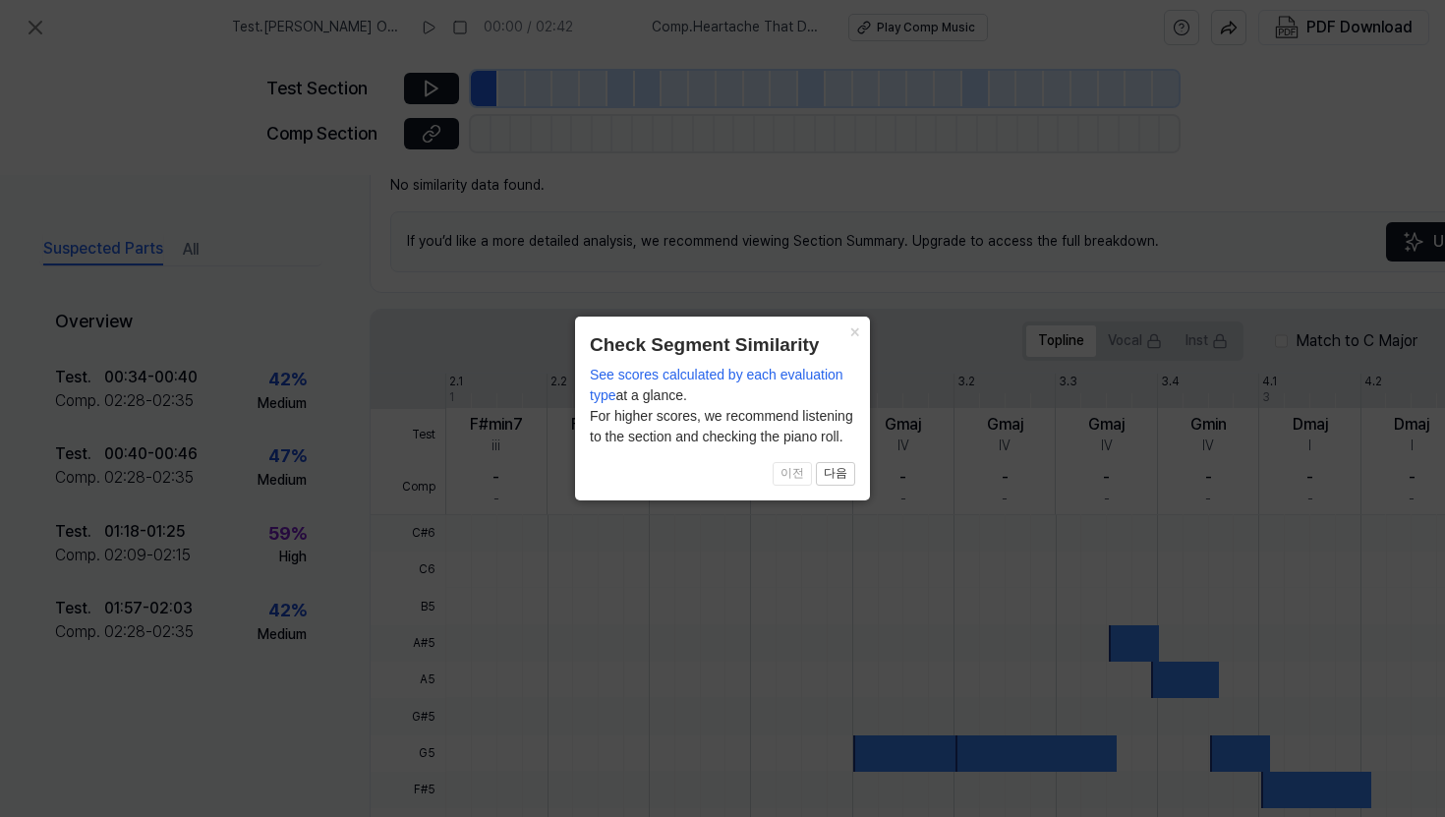
scroll to position [496, 0]
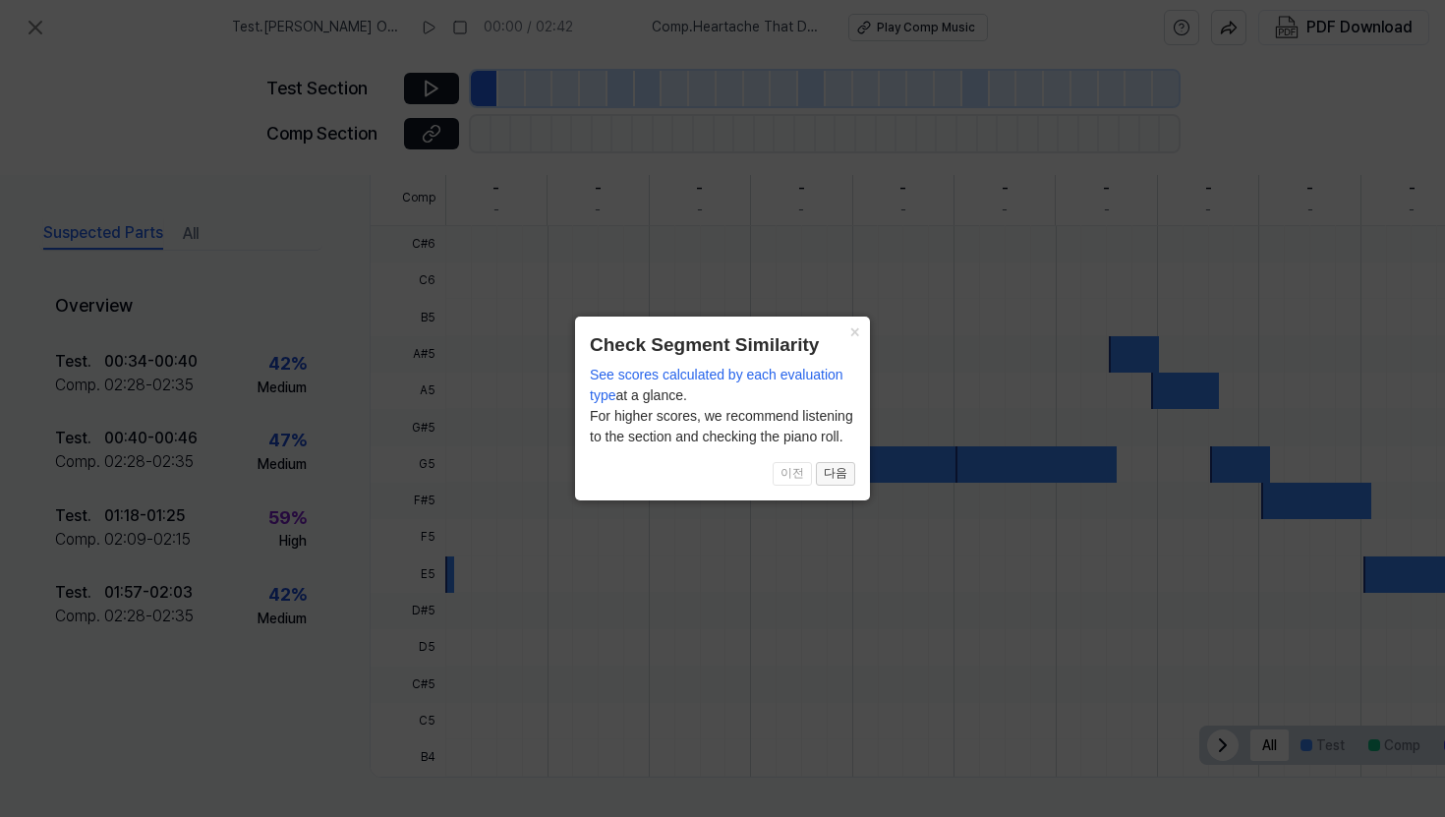
click at [854, 363] on div "× Check Segment Similarity See scores calculated by each evaluation type at a g…" at bounding box center [722, 408] width 295 height 183
click at [856, 326] on button "×" at bounding box center [853, 331] width 31 height 28
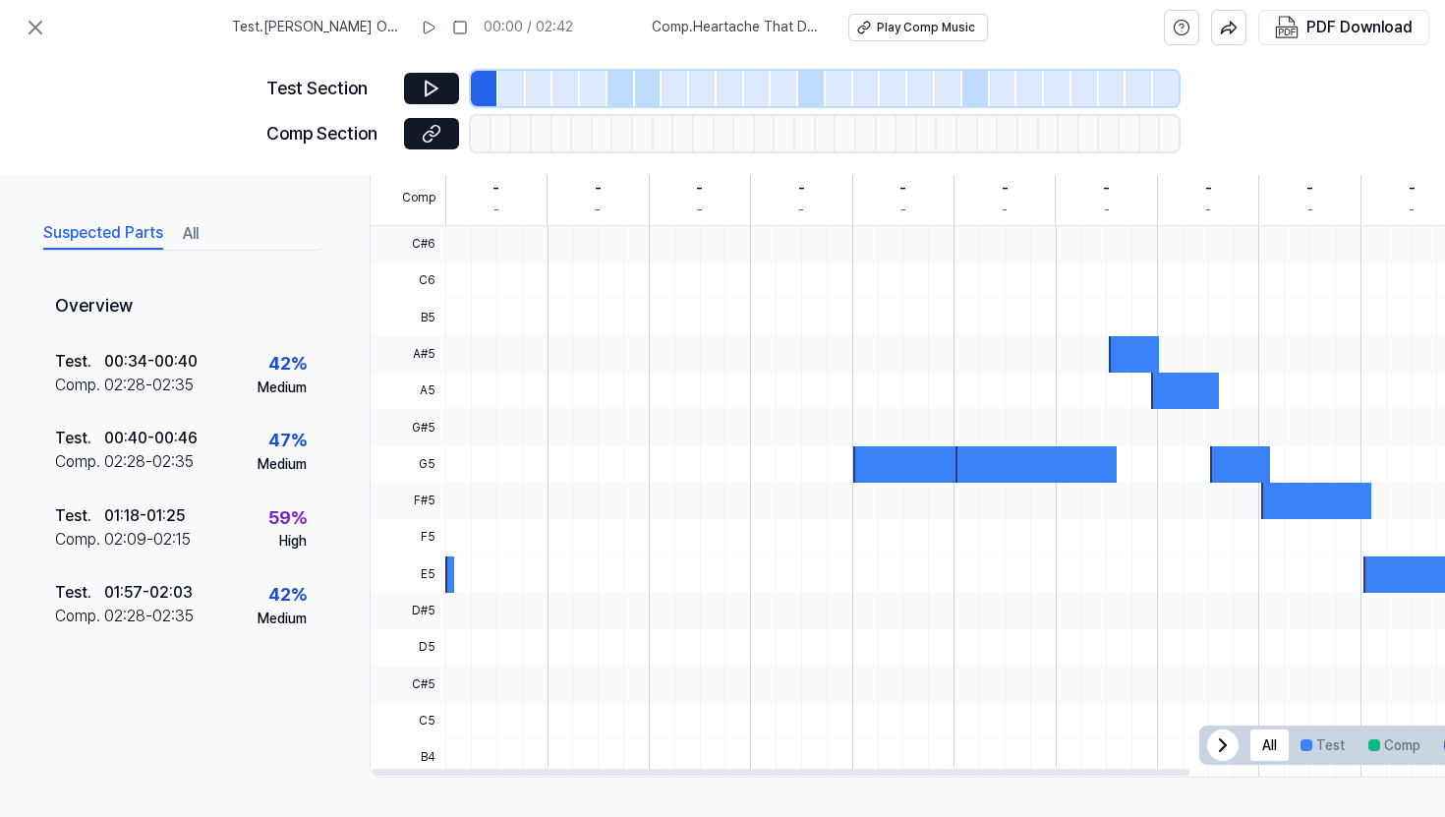
scroll to position [447, 0]
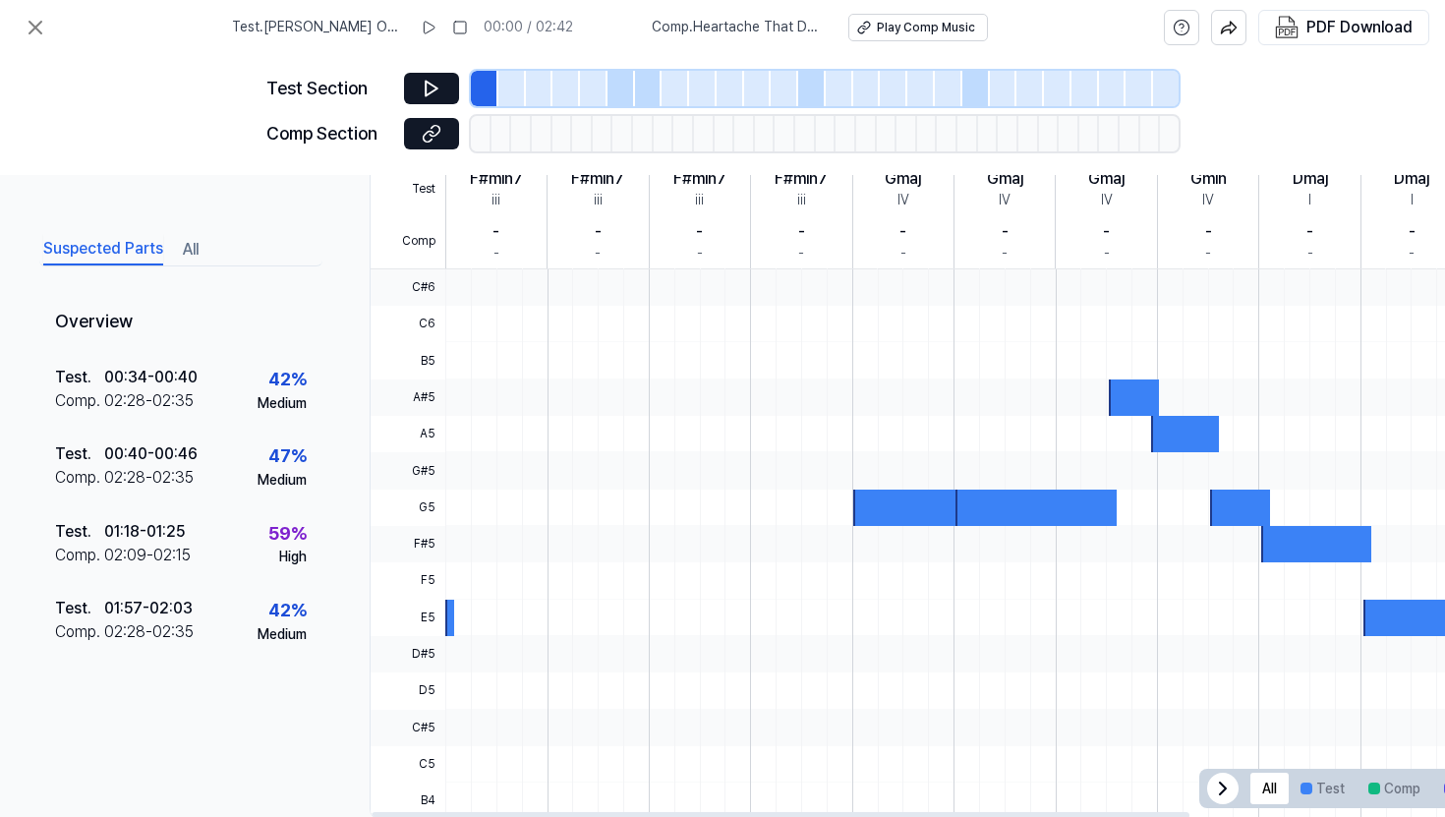
click at [895, 504] on div at bounding box center [908, 508] width 110 height 36
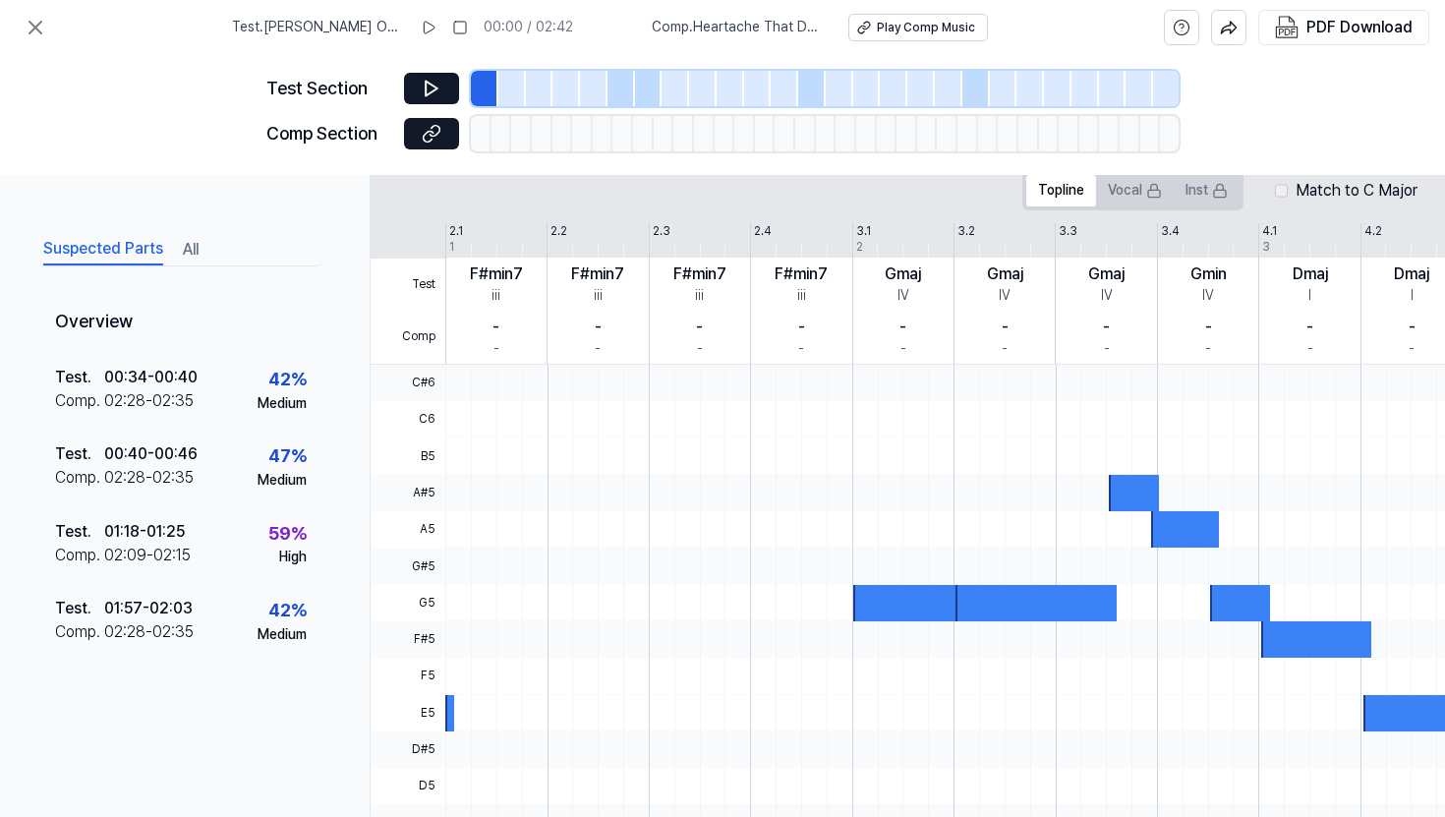
scroll to position [0, 0]
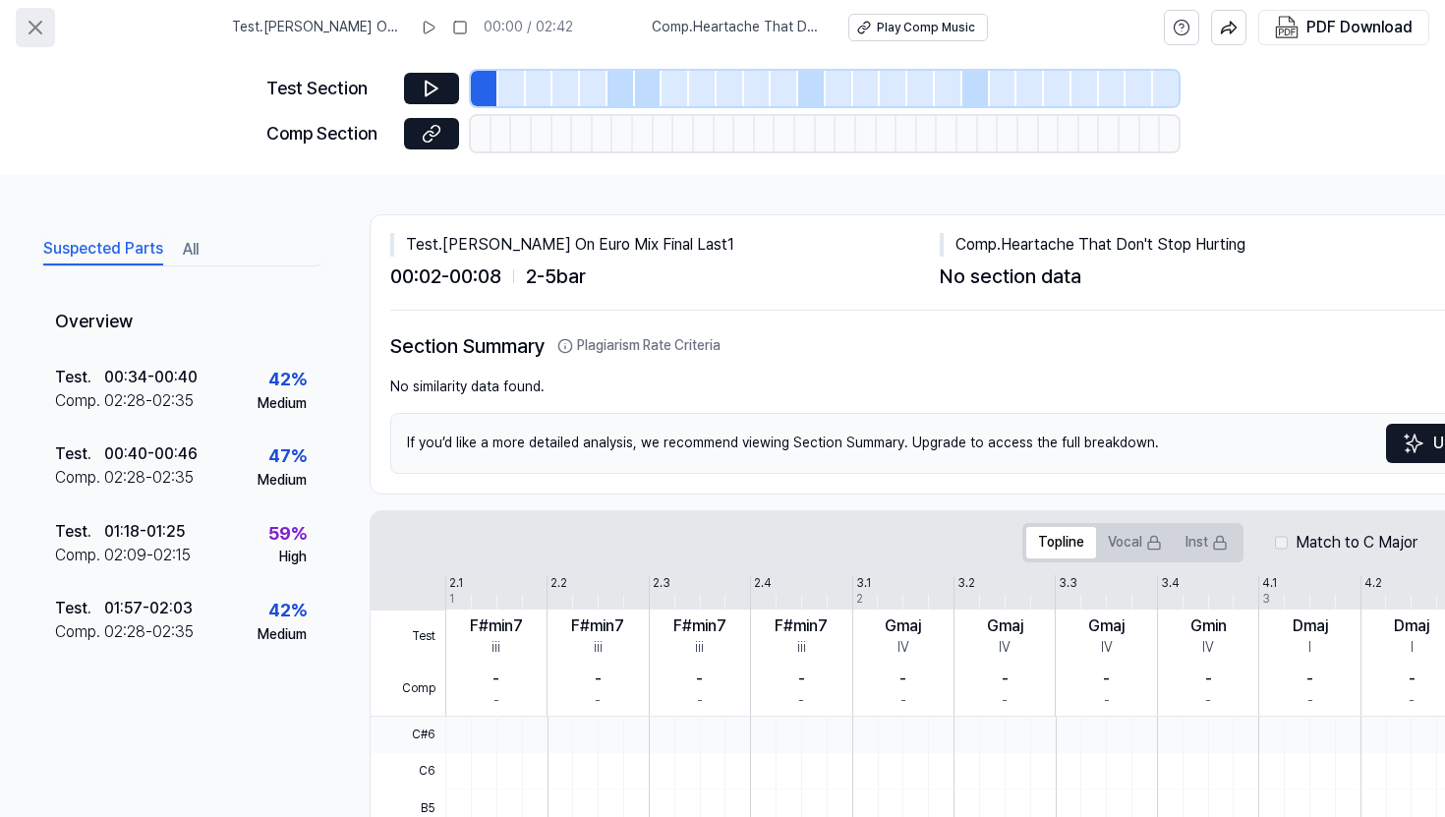
click at [30, 23] on icon at bounding box center [35, 28] width 12 height 12
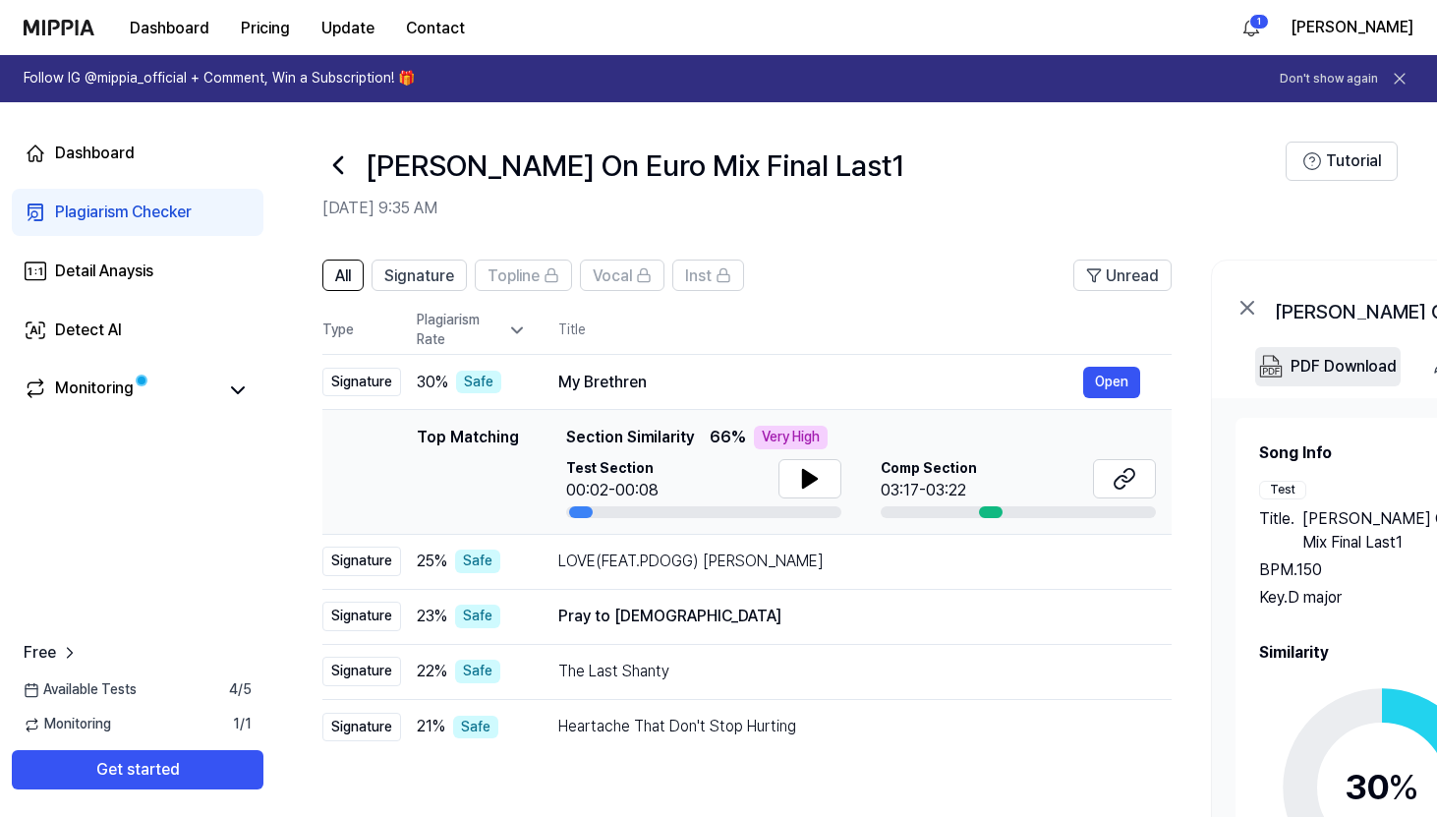
click at [934, 367] on div "PDF Download" at bounding box center [1344, 367] width 106 height 26
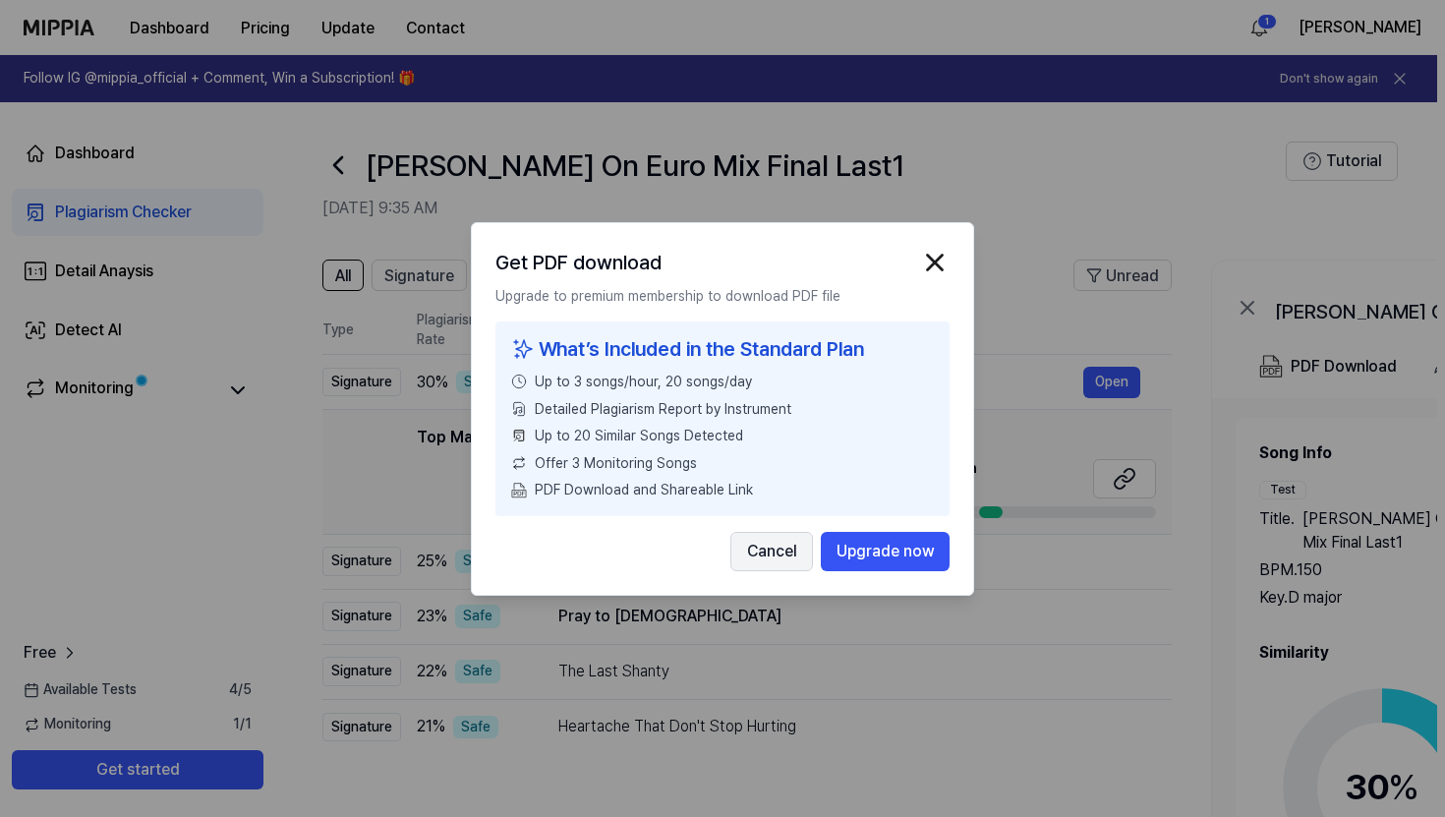
click at [793, 554] on button "Cancel" at bounding box center [771, 550] width 83 height 39
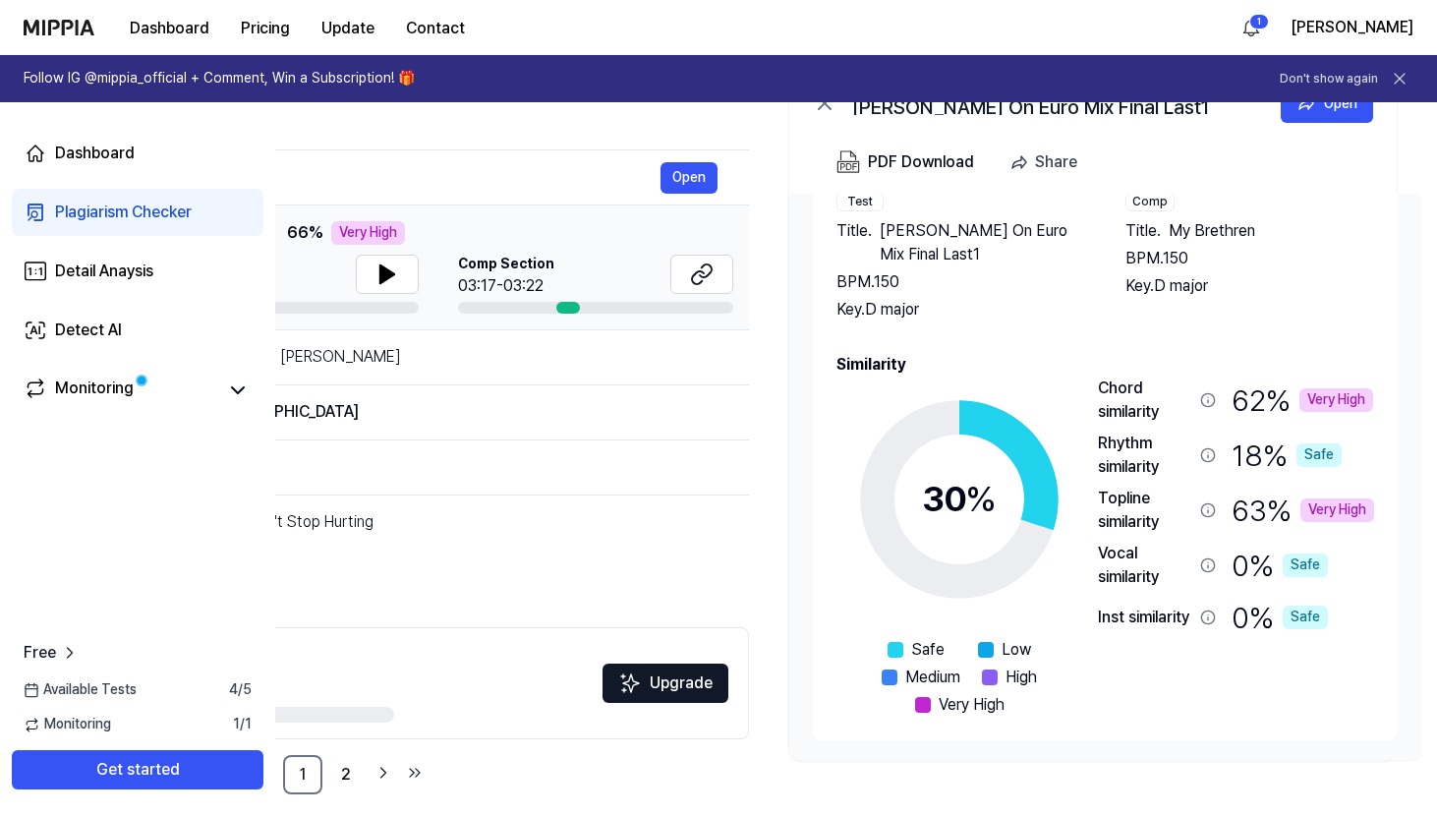
scroll to position [211, 0]
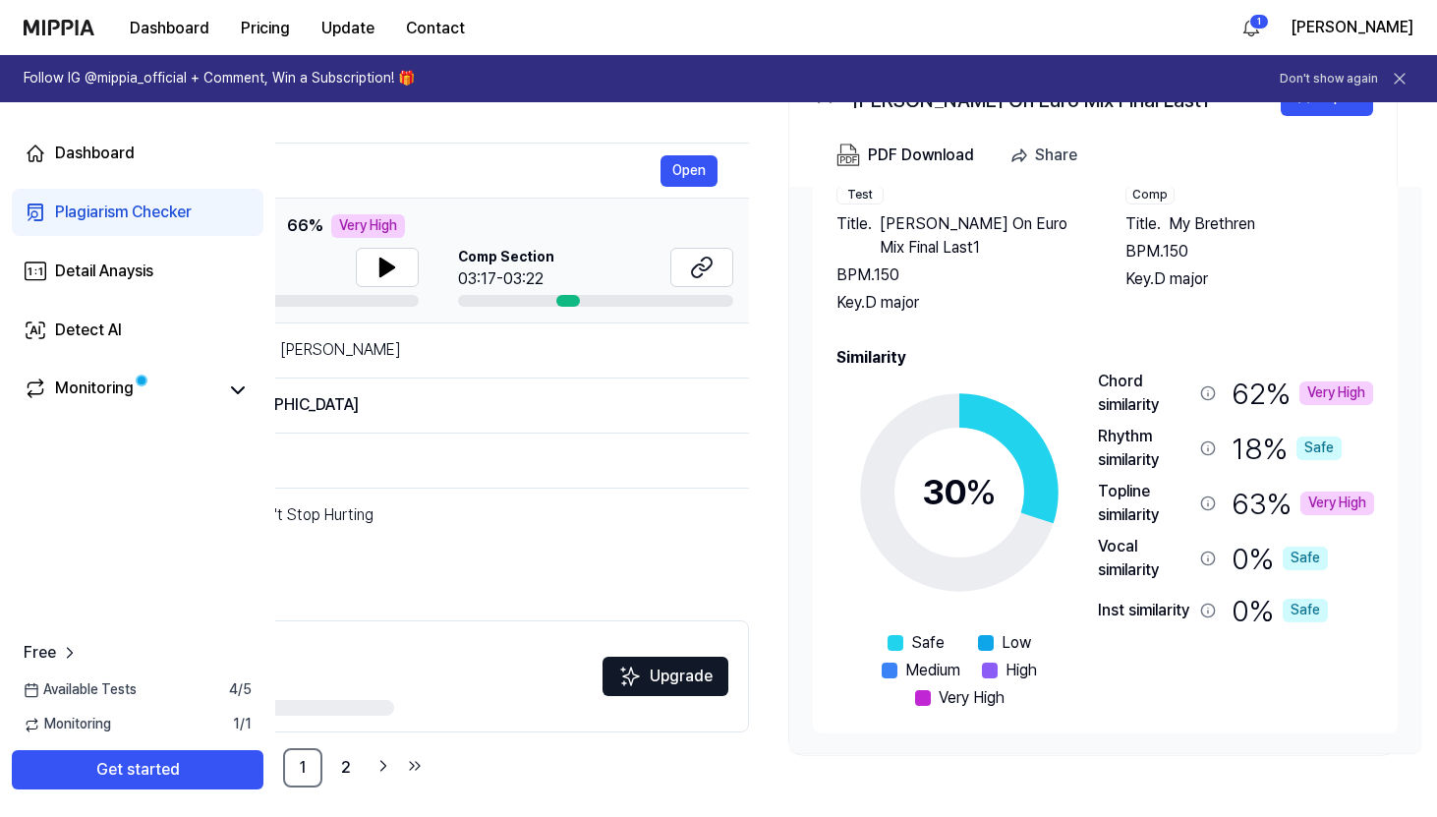
click at [934, 507] on div "Very High" at bounding box center [1337, 503] width 74 height 24
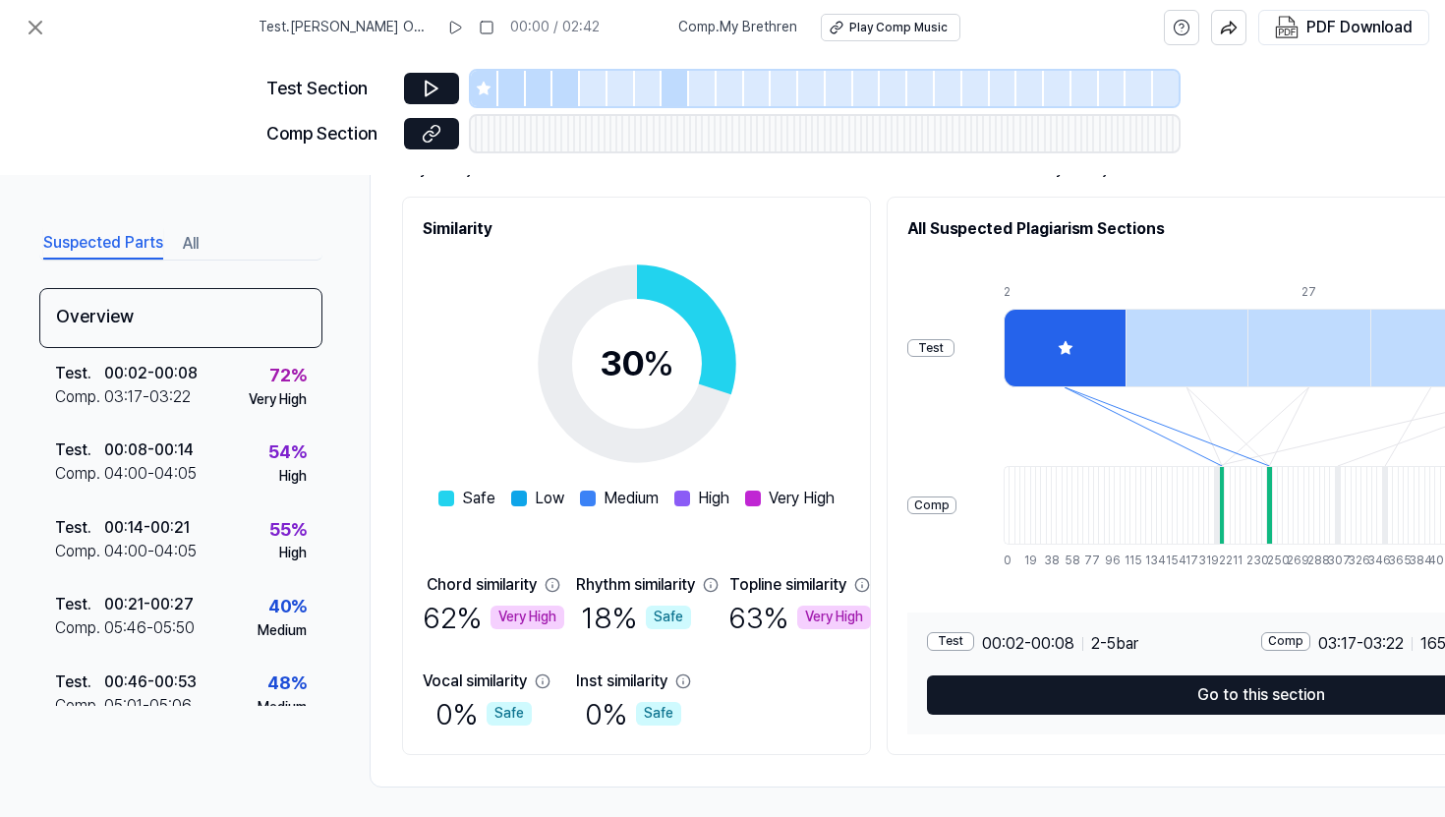
scroll to position [0, 0]
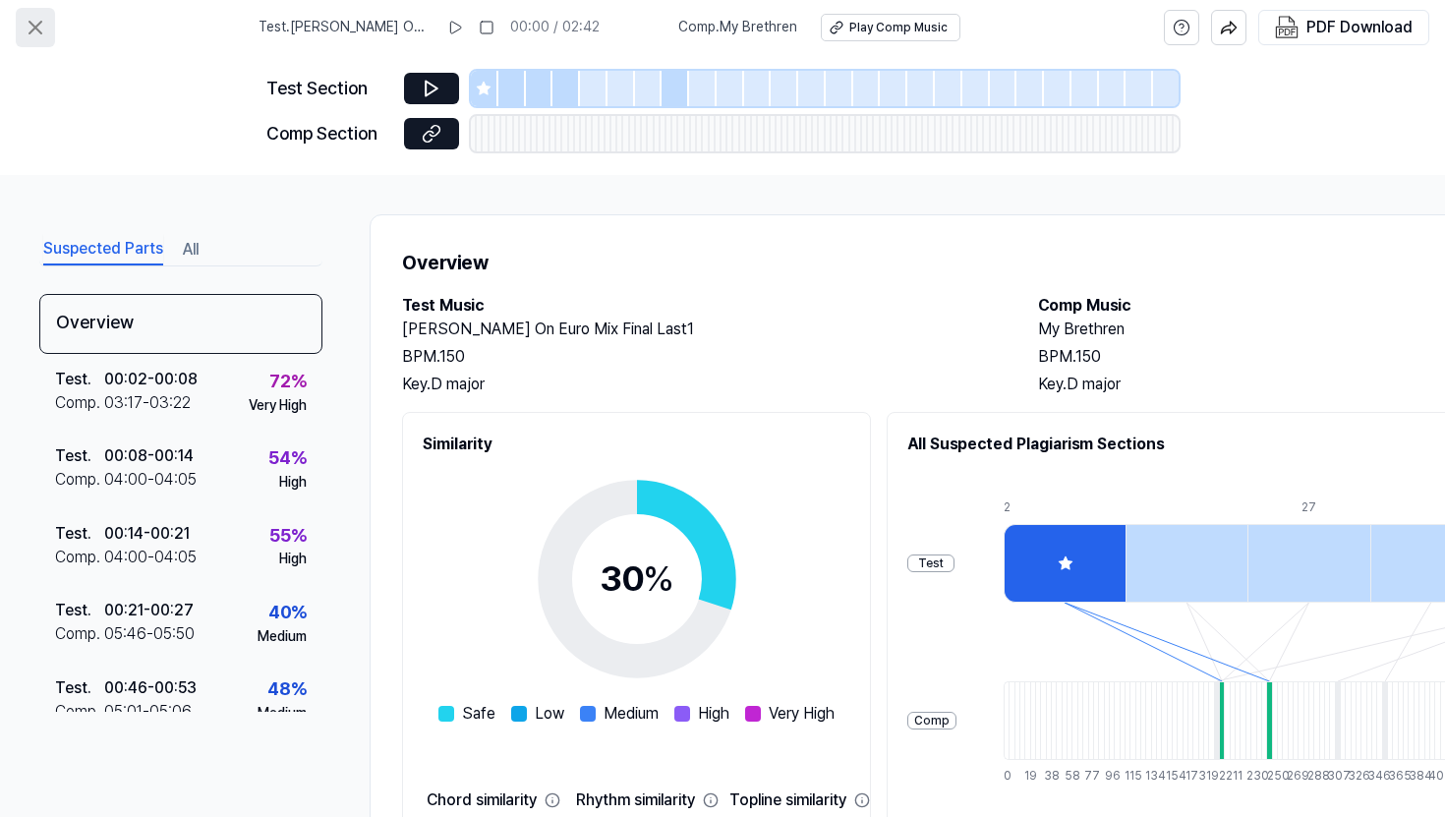
click at [40, 27] on icon at bounding box center [36, 28] width 24 height 24
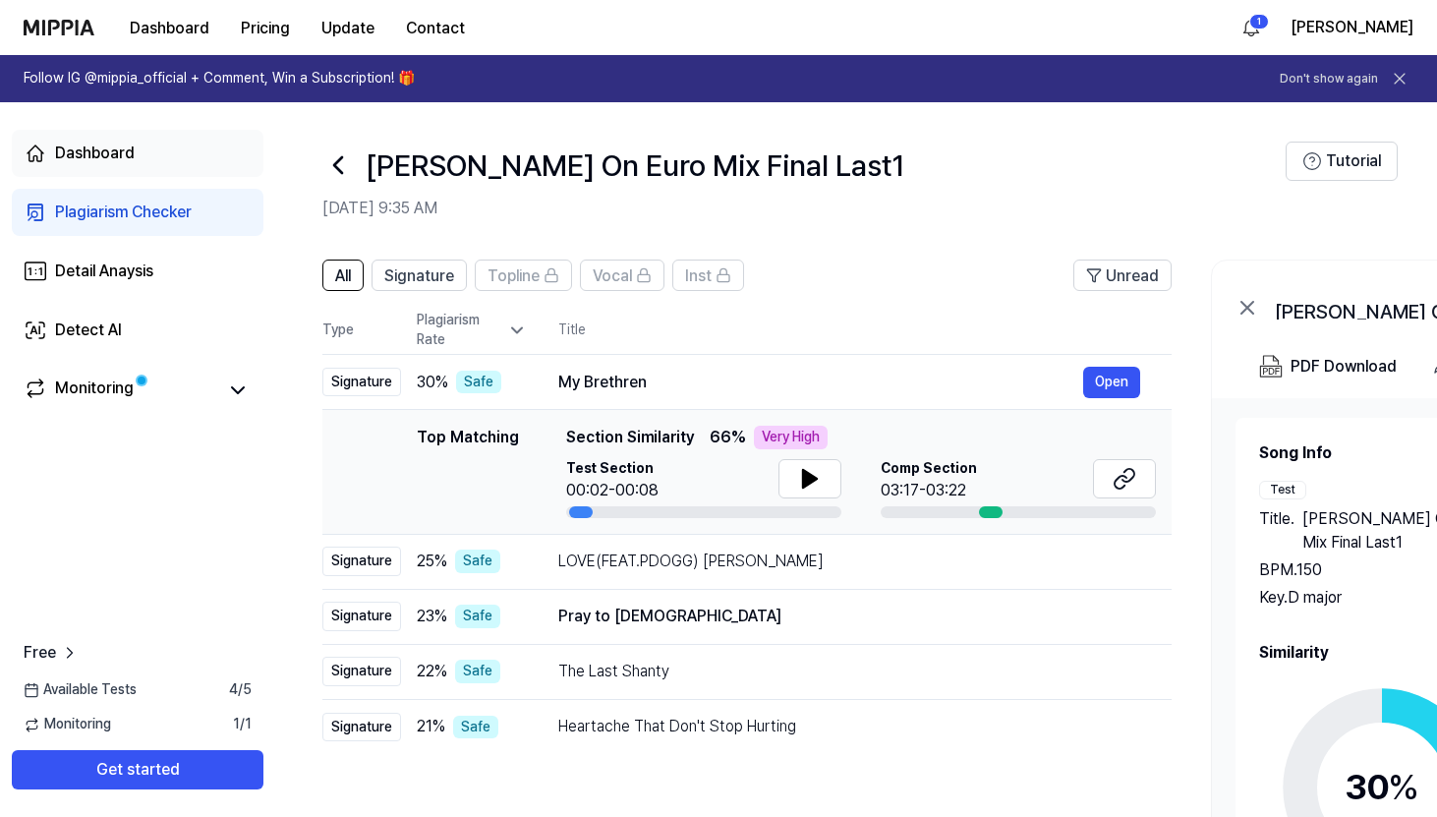
click at [95, 157] on div "Dashboard" at bounding box center [95, 154] width 80 height 24
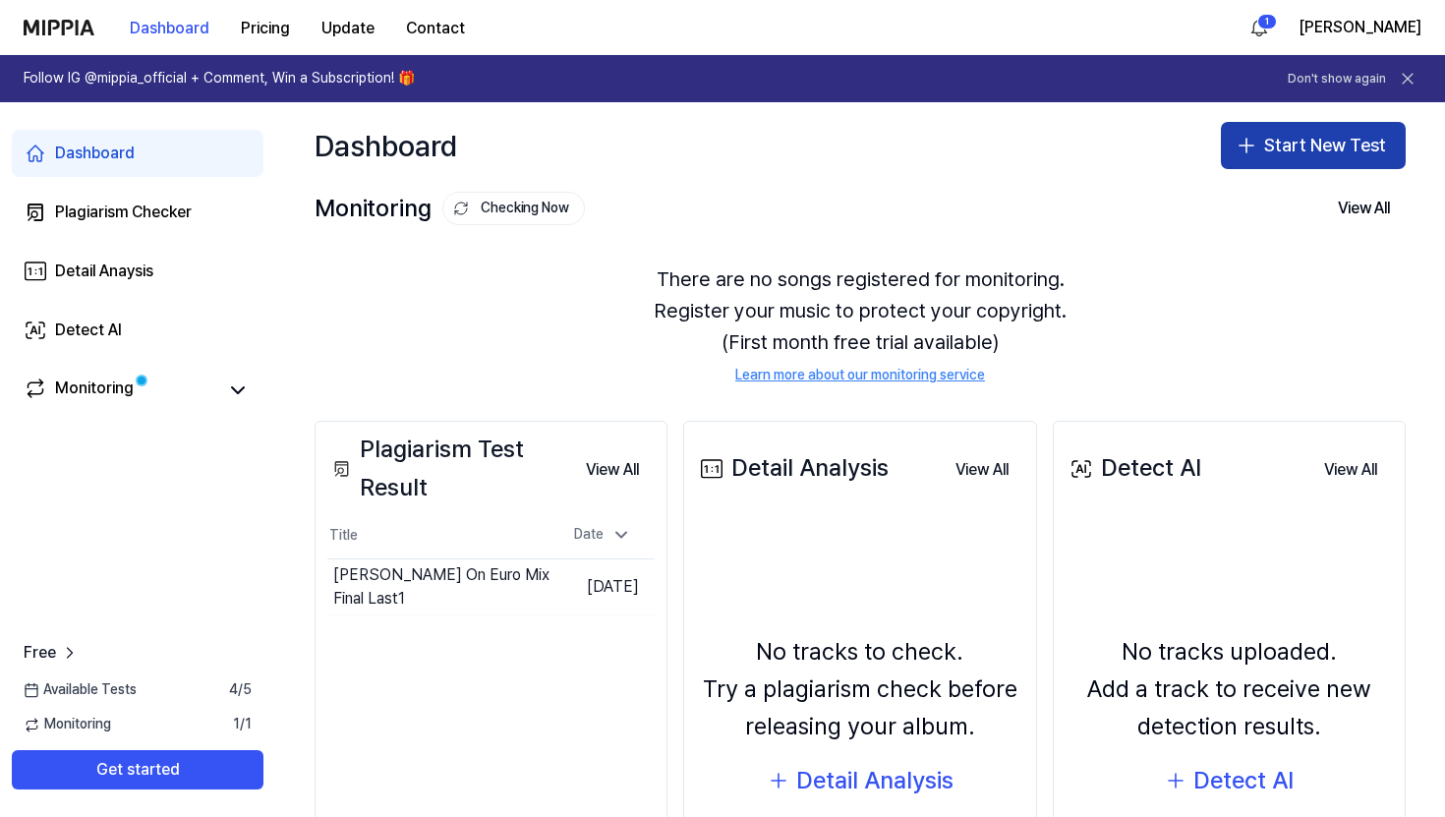
click at [934, 140] on button "Start New Test" at bounding box center [1313, 145] width 185 height 47
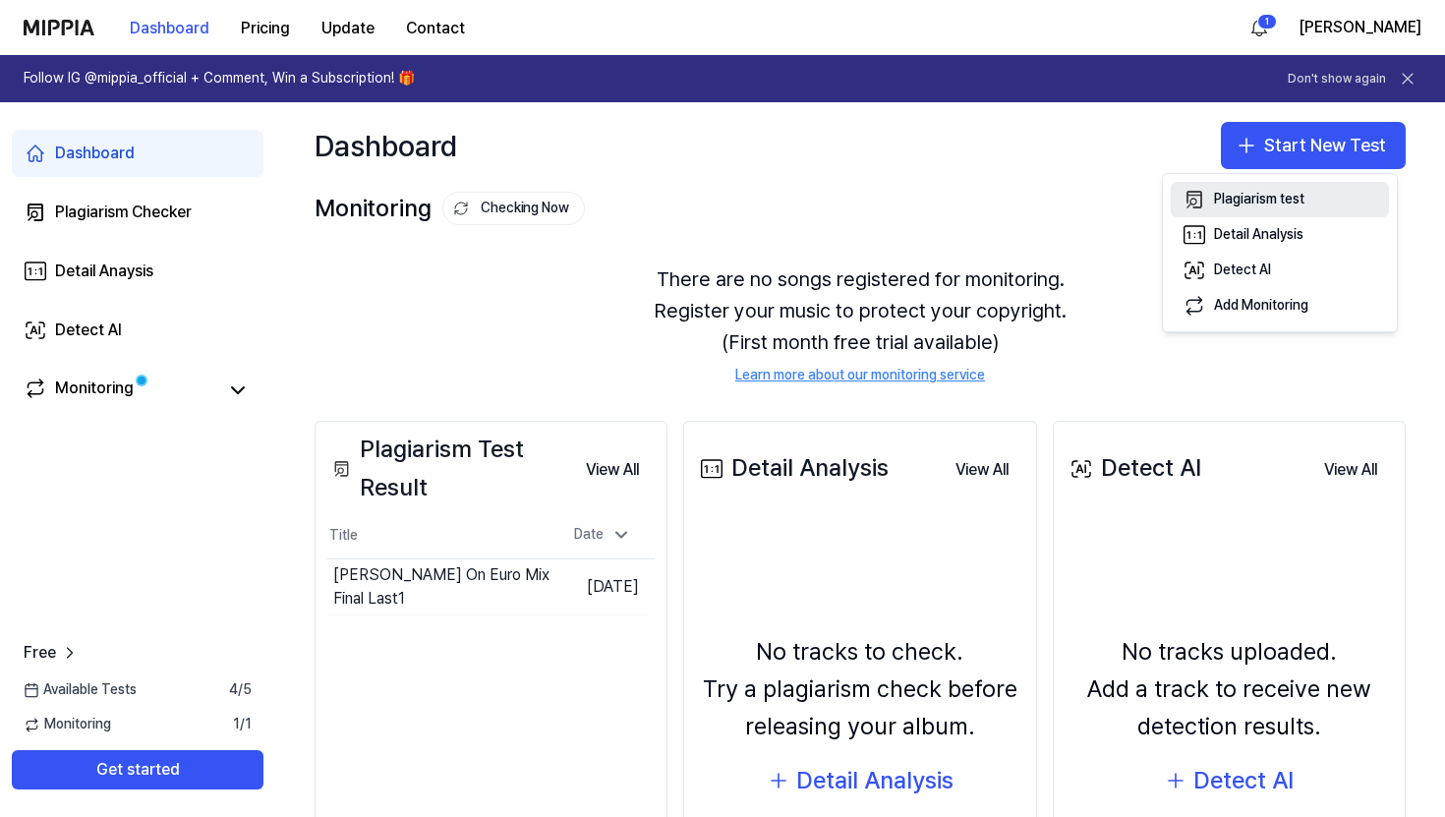
click at [934, 201] on div "Plagiarism test" at bounding box center [1259, 200] width 90 height 20
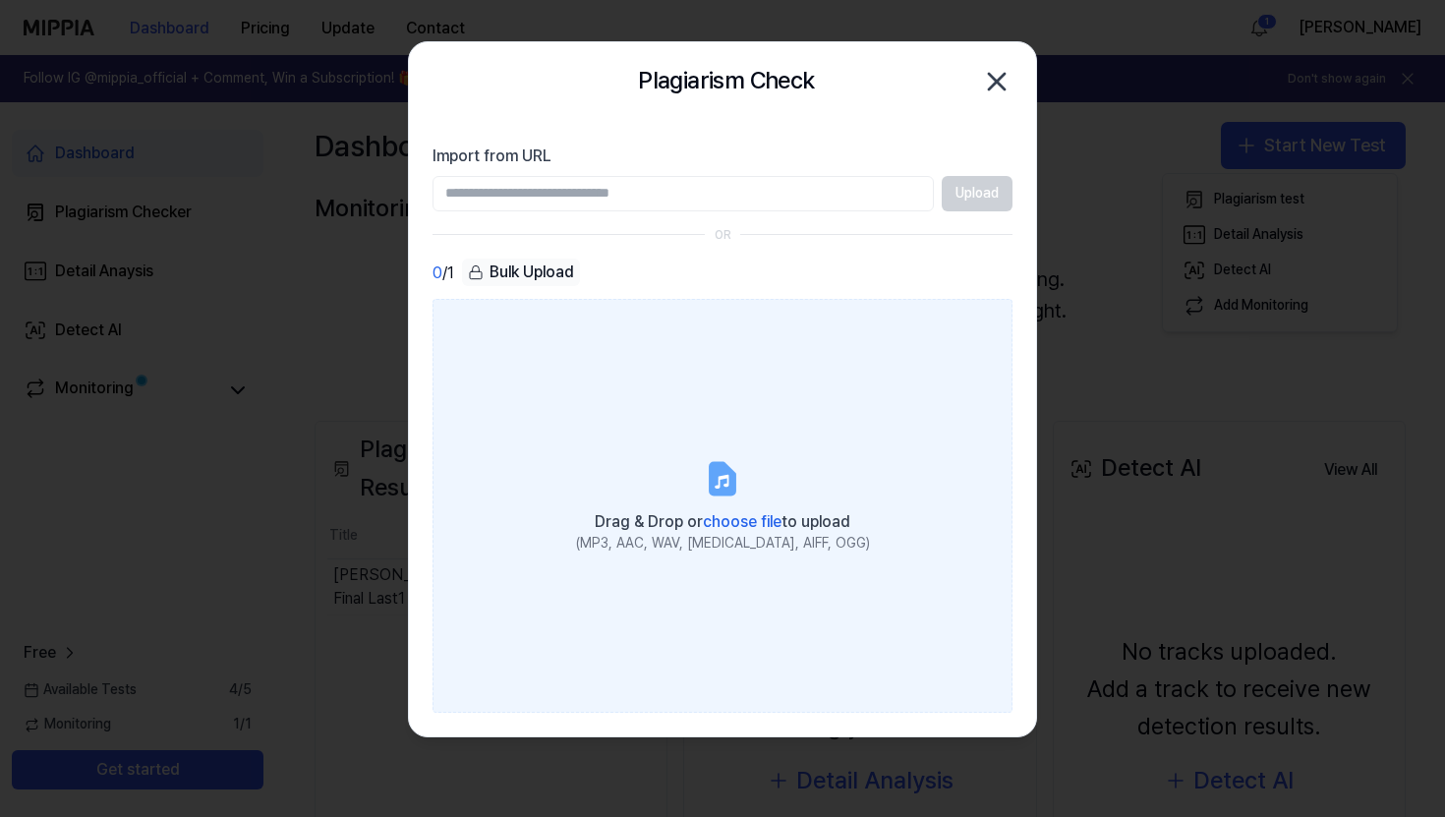
click at [757, 522] on span "choose file" at bounding box center [742, 521] width 79 height 19
click at [0, 0] on input "Drag & Drop or choose file to upload (MP3, AAC, WAV, FLAC, AIFF, OGG)" at bounding box center [0, 0] width 0 height 0
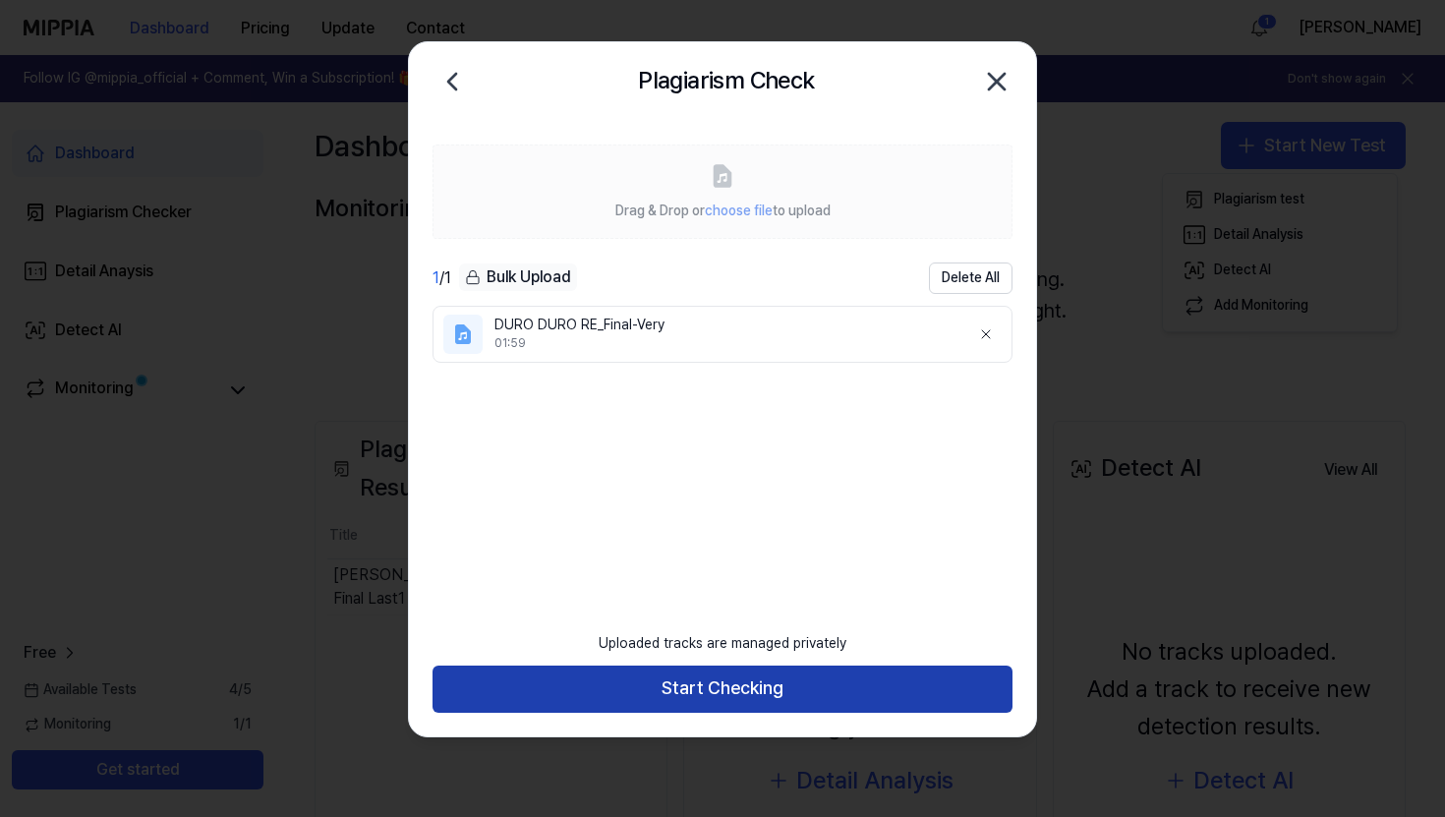
click at [805, 682] on button "Start Checking" at bounding box center [723, 688] width 580 height 47
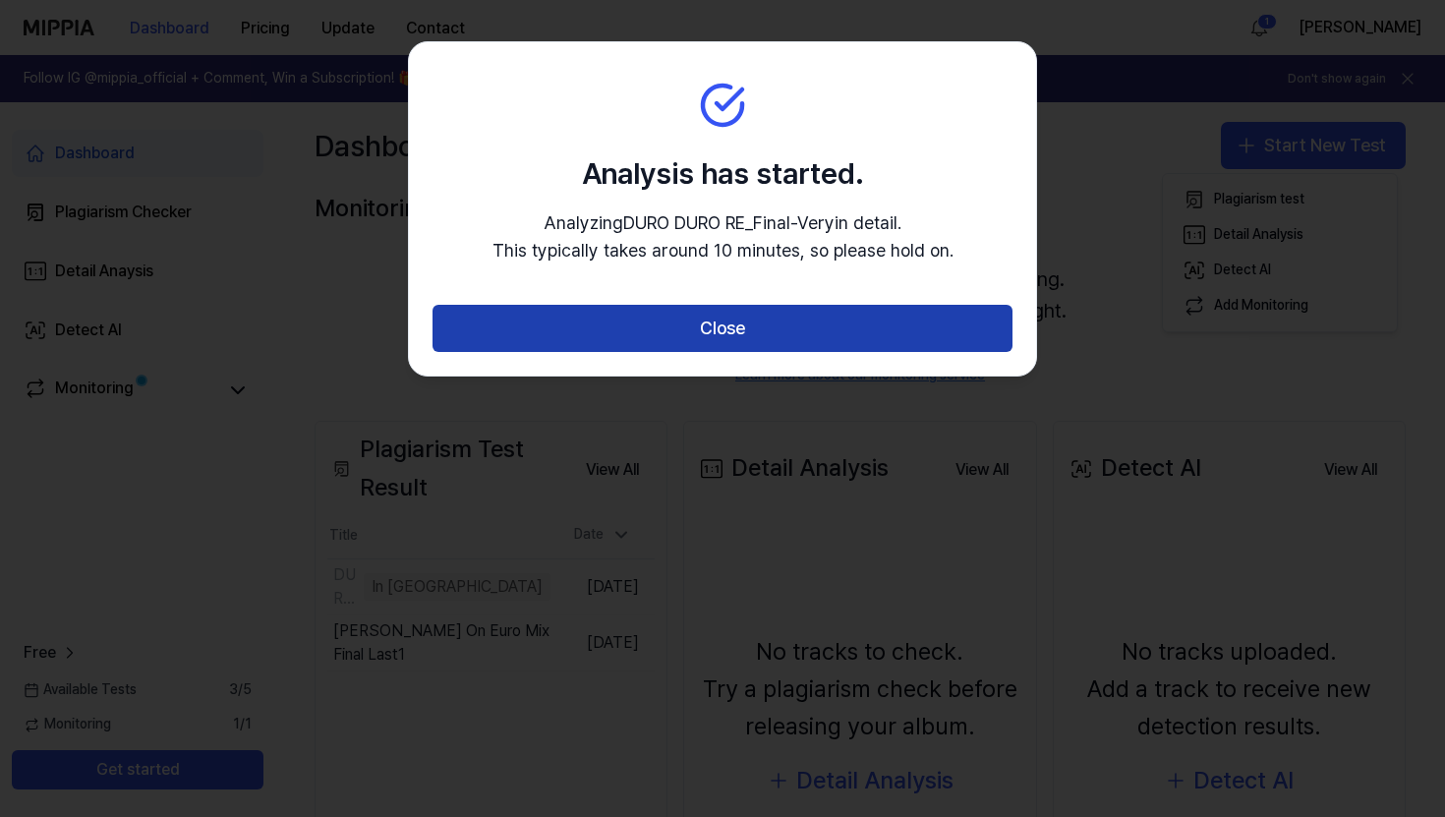
click at [877, 337] on button "Close" at bounding box center [723, 328] width 580 height 47
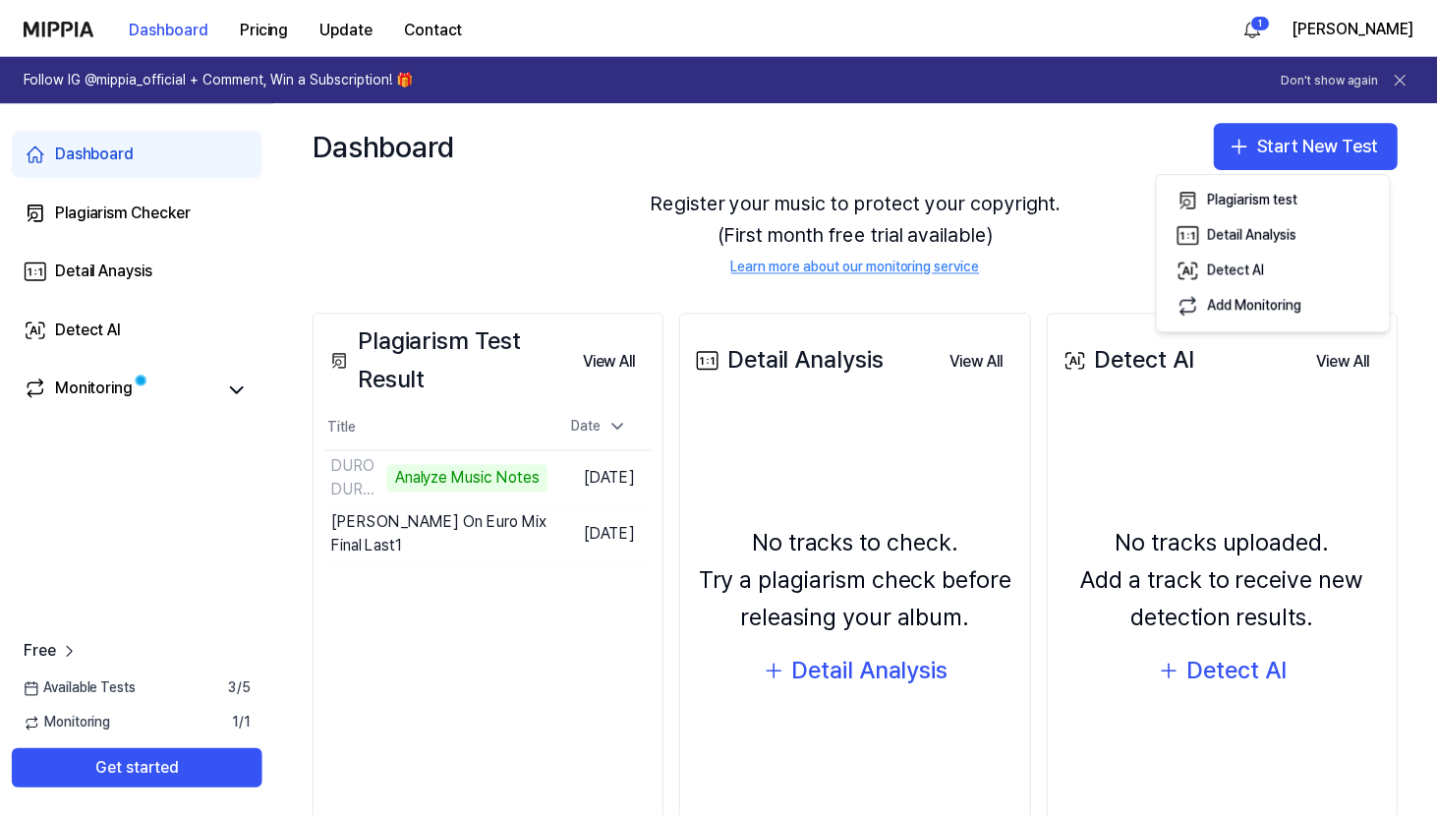
scroll to position [107, 0]
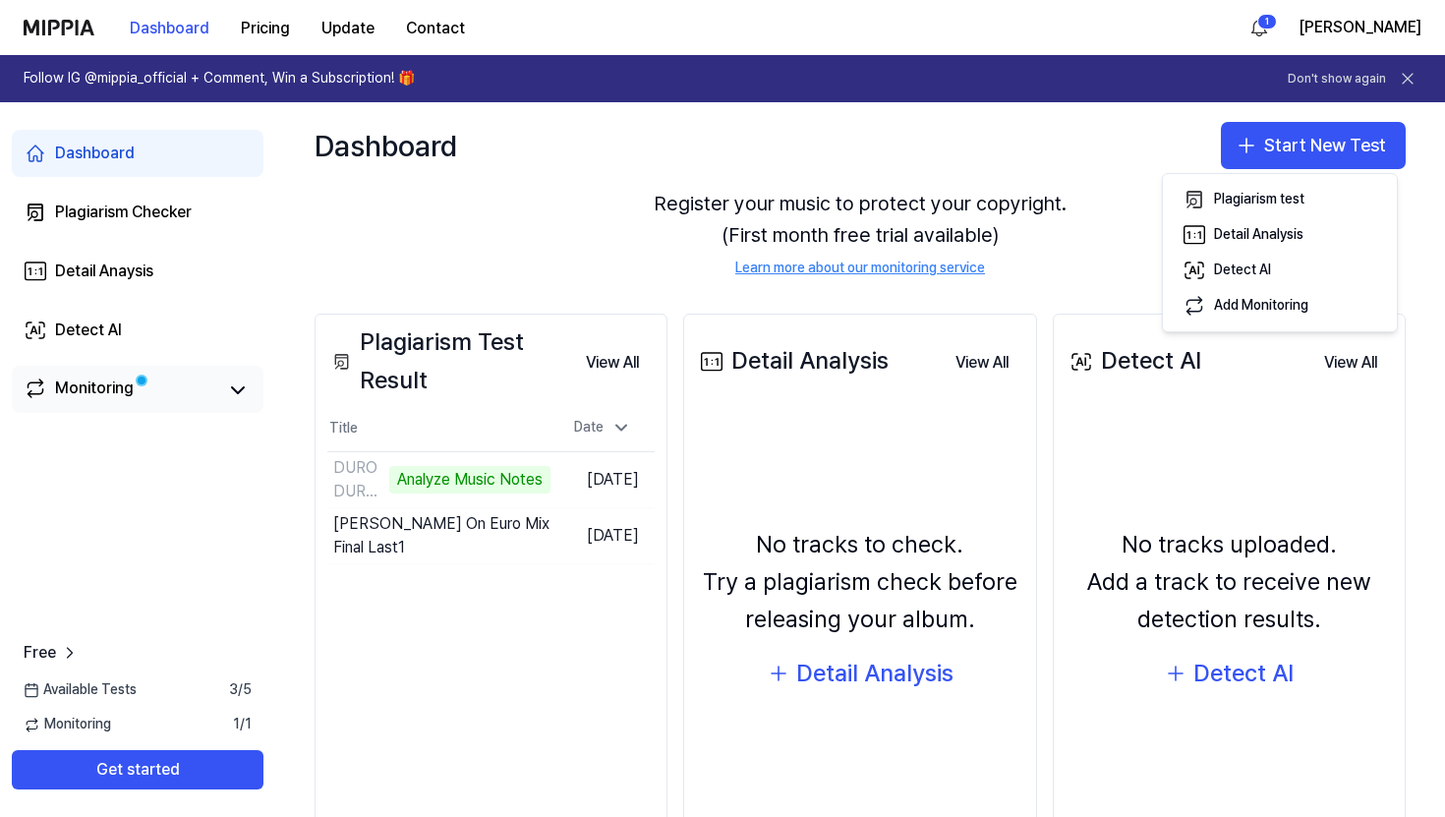
click at [98, 390] on div "Monitoring" at bounding box center [94, 390] width 79 height 28
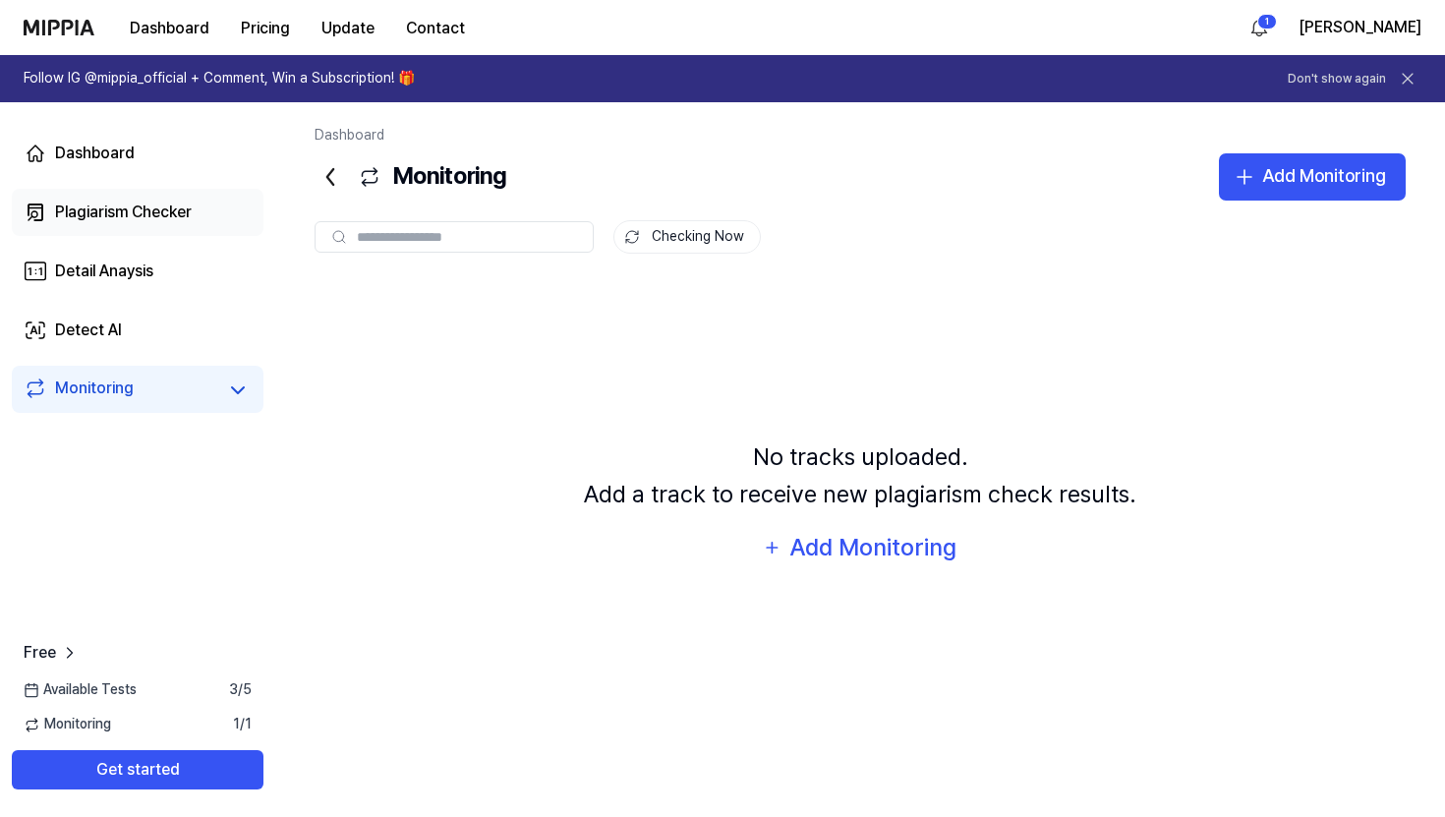
click at [97, 206] on div "Plagiarism Checker" at bounding box center [123, 213] width 137 height 24
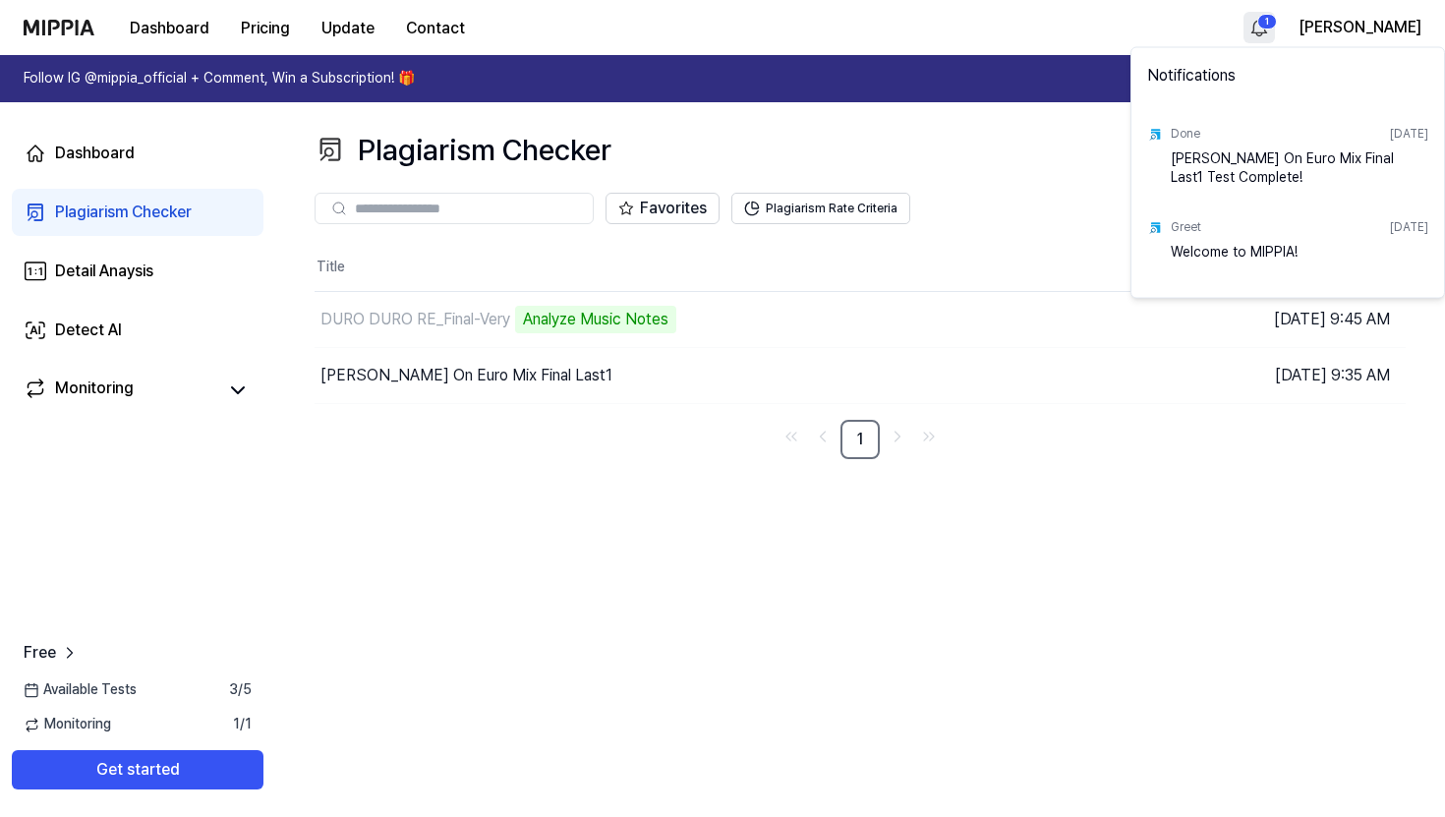
click at [934, 28] on html "Dashboard Pricing Update Contact 1 M J Follow IG @mippia_official + Comment, Wi…" at bounding box center [722, 408] width 1445 height 817
click at [934, 28] on html "Dashboard Pricing Update Contact M J Follow IG @mippia_official + Comment, Win …" at bounding box center [722, 408] width 1445 height 817
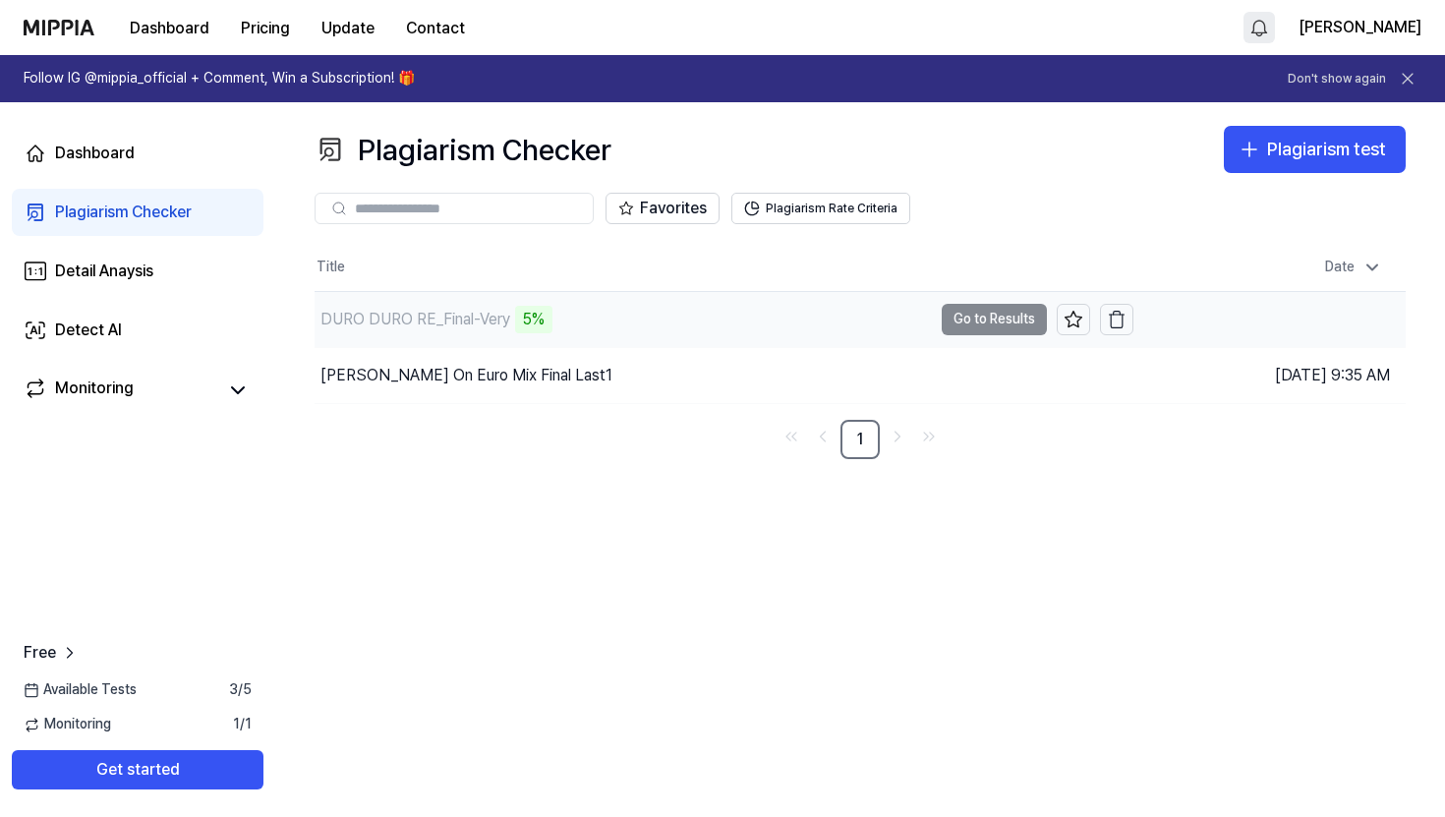
click at [508, 314] on div "DURO DURO RE_Final-Very" at bounding box center [415, 320] width 190 height 24
click at [456, 316] on div "DURO DURO RE_Final-Very" at bounding box center [415, 320] width 190 height 24
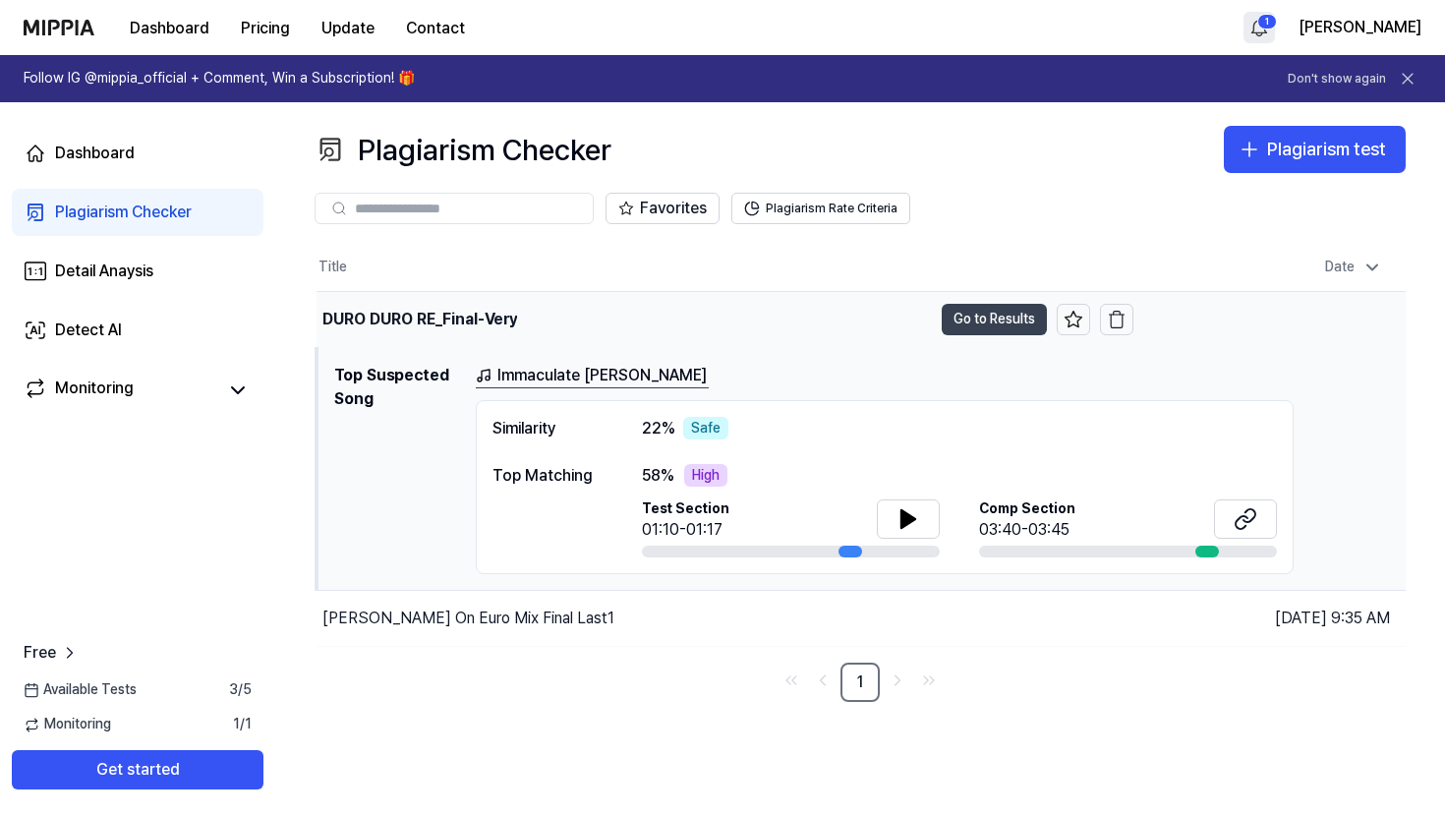
click at [934, 331] on button "Go to Results" at bounding box center [994, 319] width 105 height 31
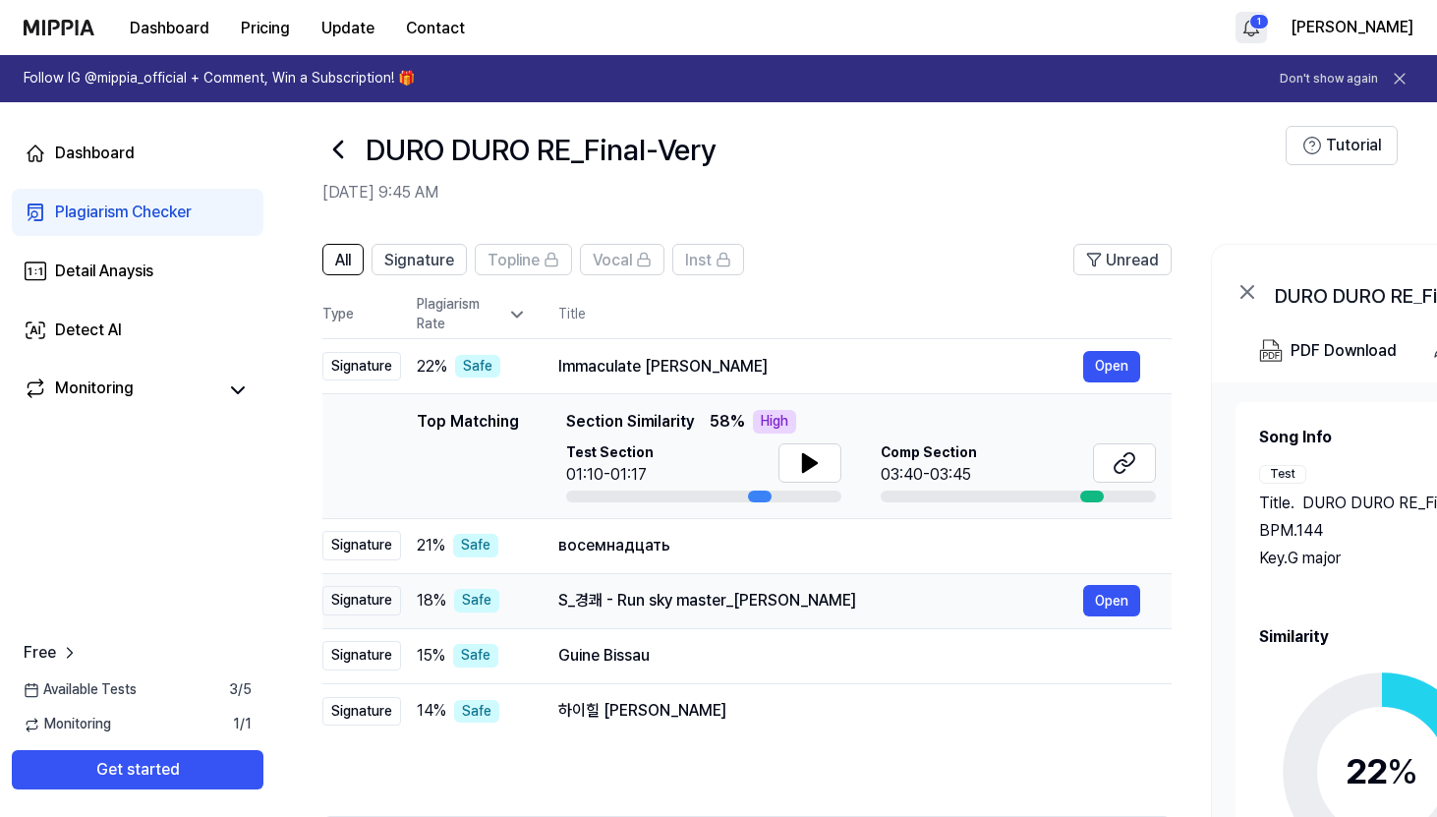
scroll to position [25, 0]
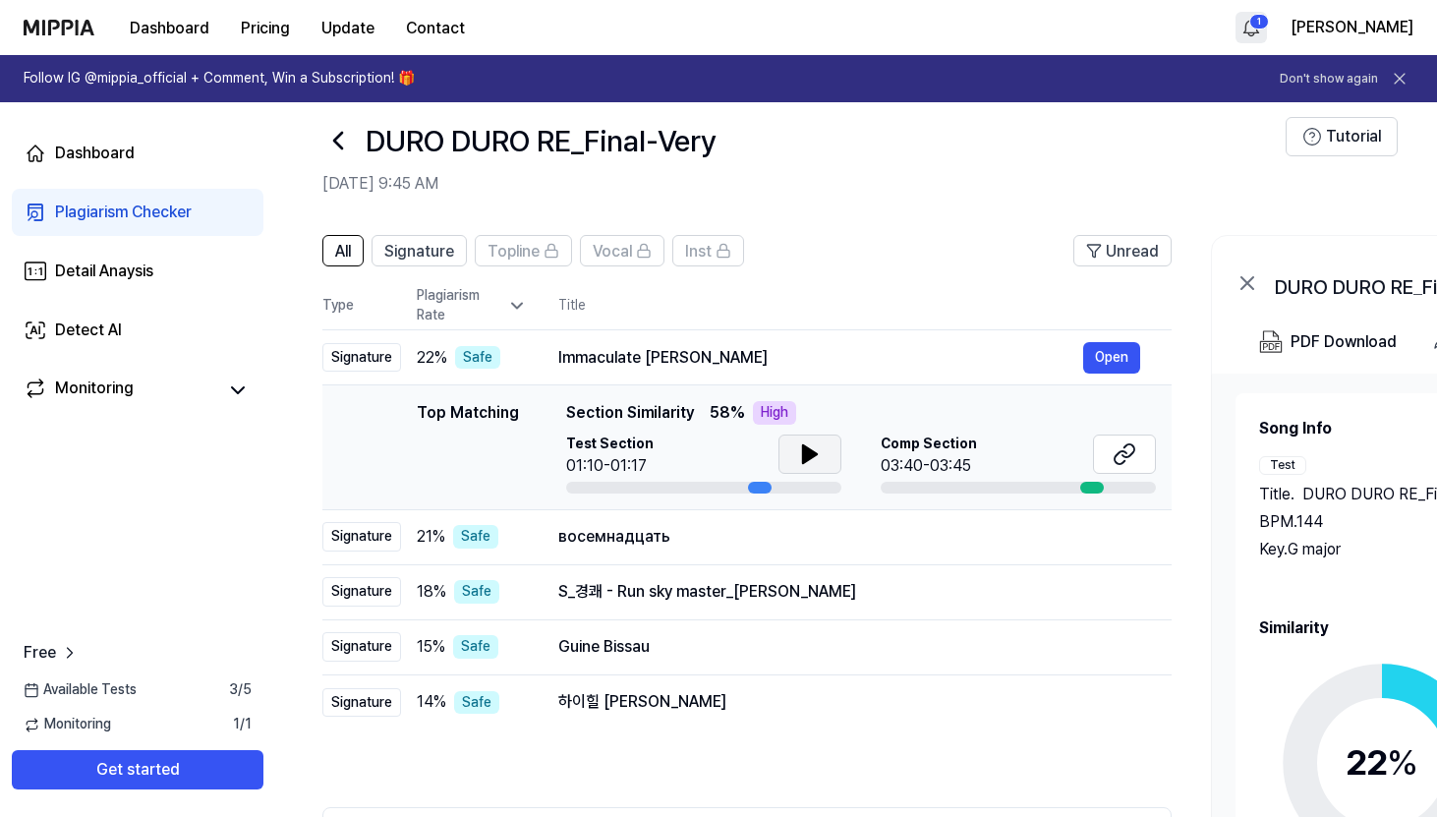
click at [808, 454] on icon at bounding box center [810, 454] width 14 height 18
click at [808, 454] on icon at bounding box center [810, 454] width 24 height 24
click at [934, 447] on icon at bounding box center [1125, 454] width 24 height 24
click at [804, 452] on icon at bounding box center [810, 454] width 14 height 18
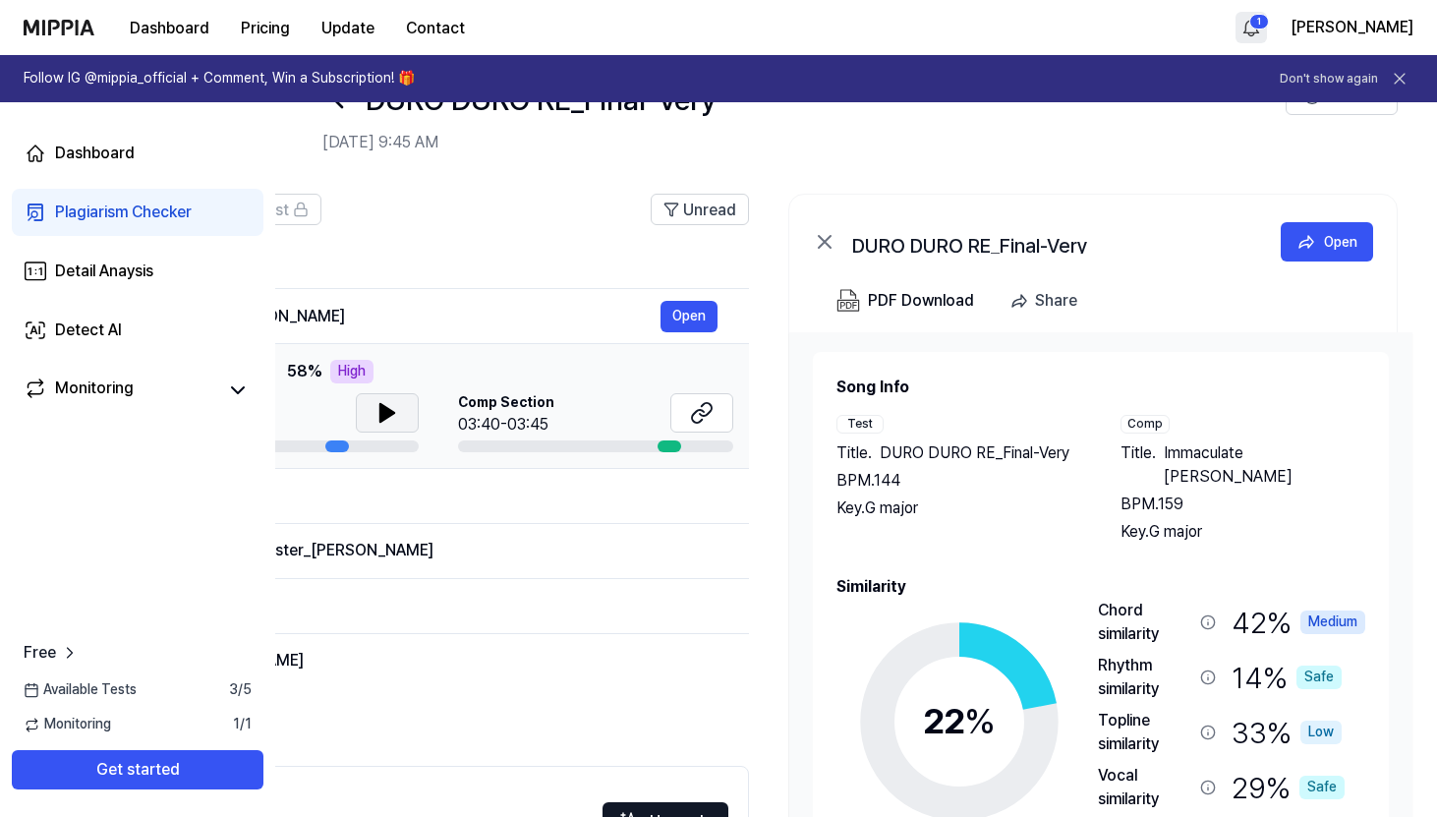
scroll to position [0, 0]
